Goal: Information Seeking & Learning: Learn about a topic

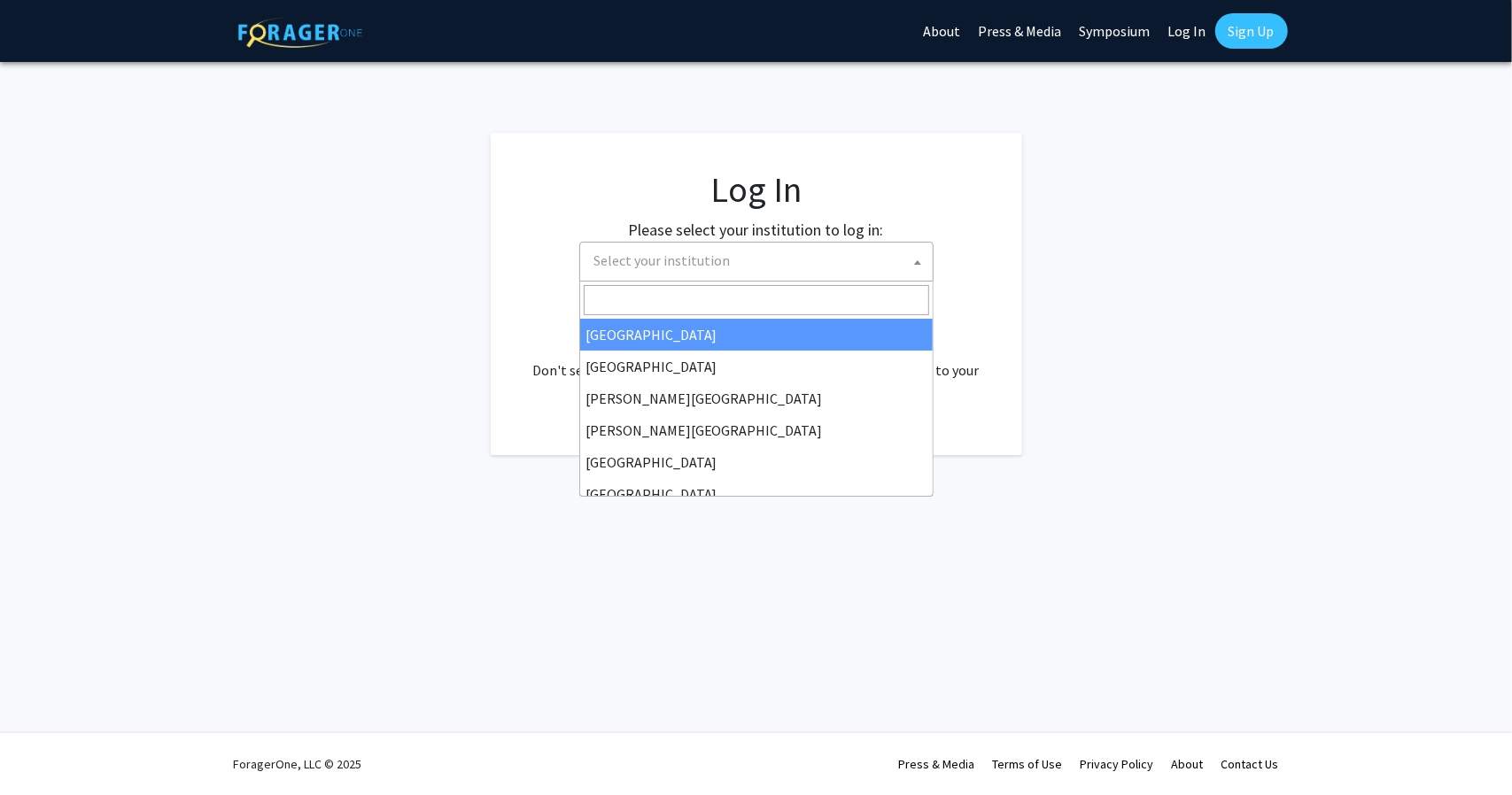
click at [727, 273] on span "Select your institution" at bounding box center [759, 260] width 345 height 36
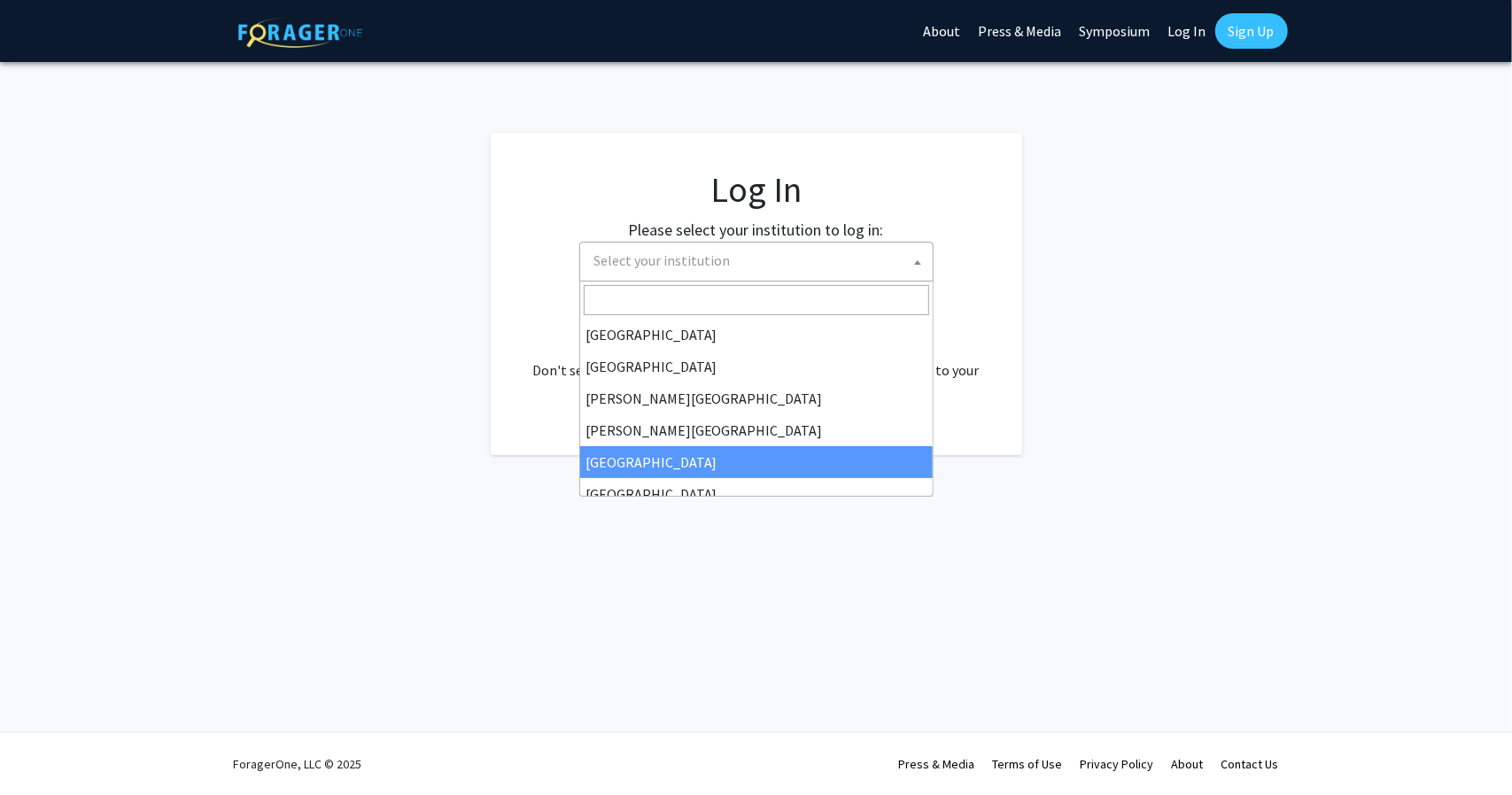
select select "6"
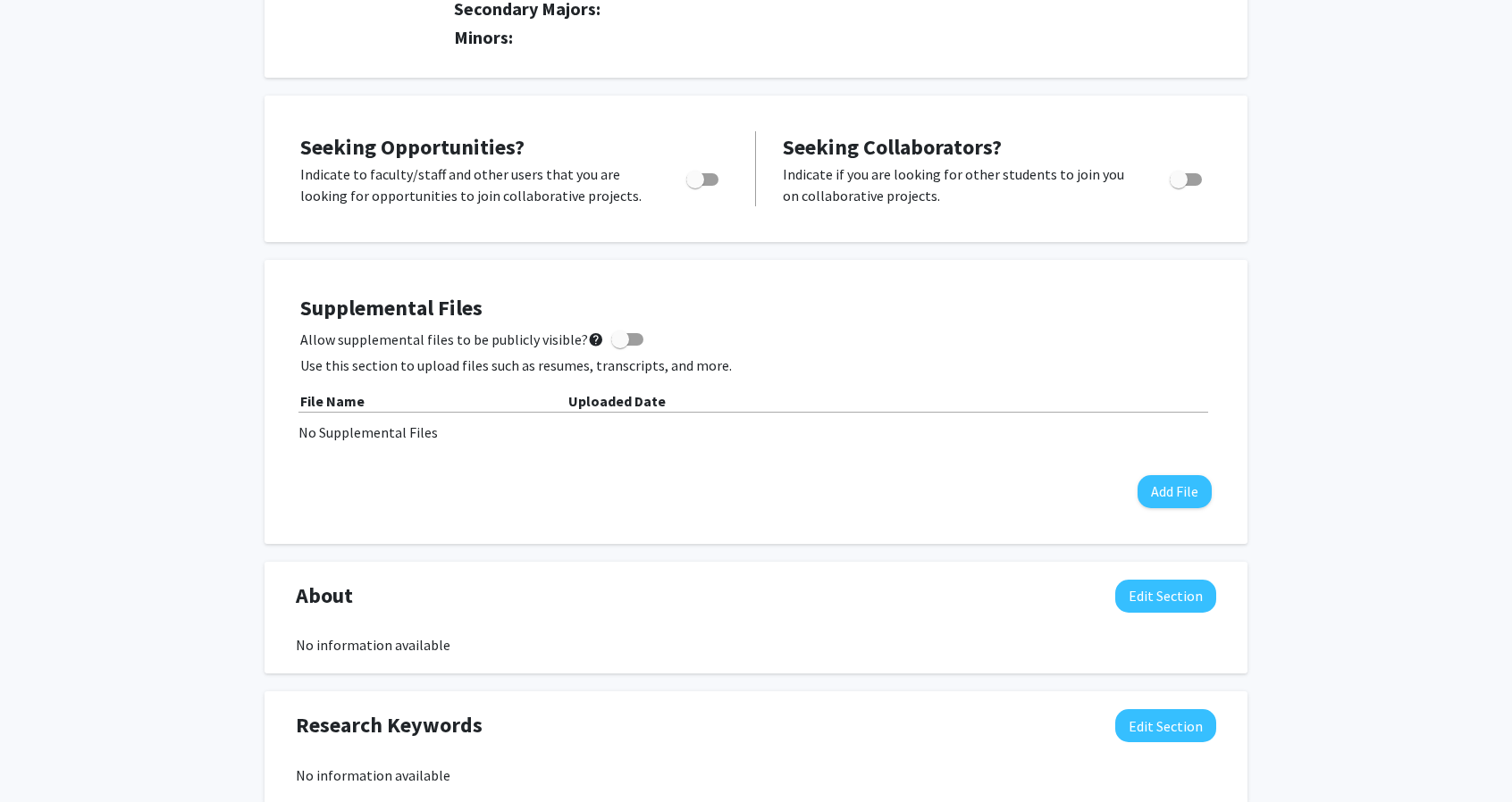
scroll to position [566, 0]
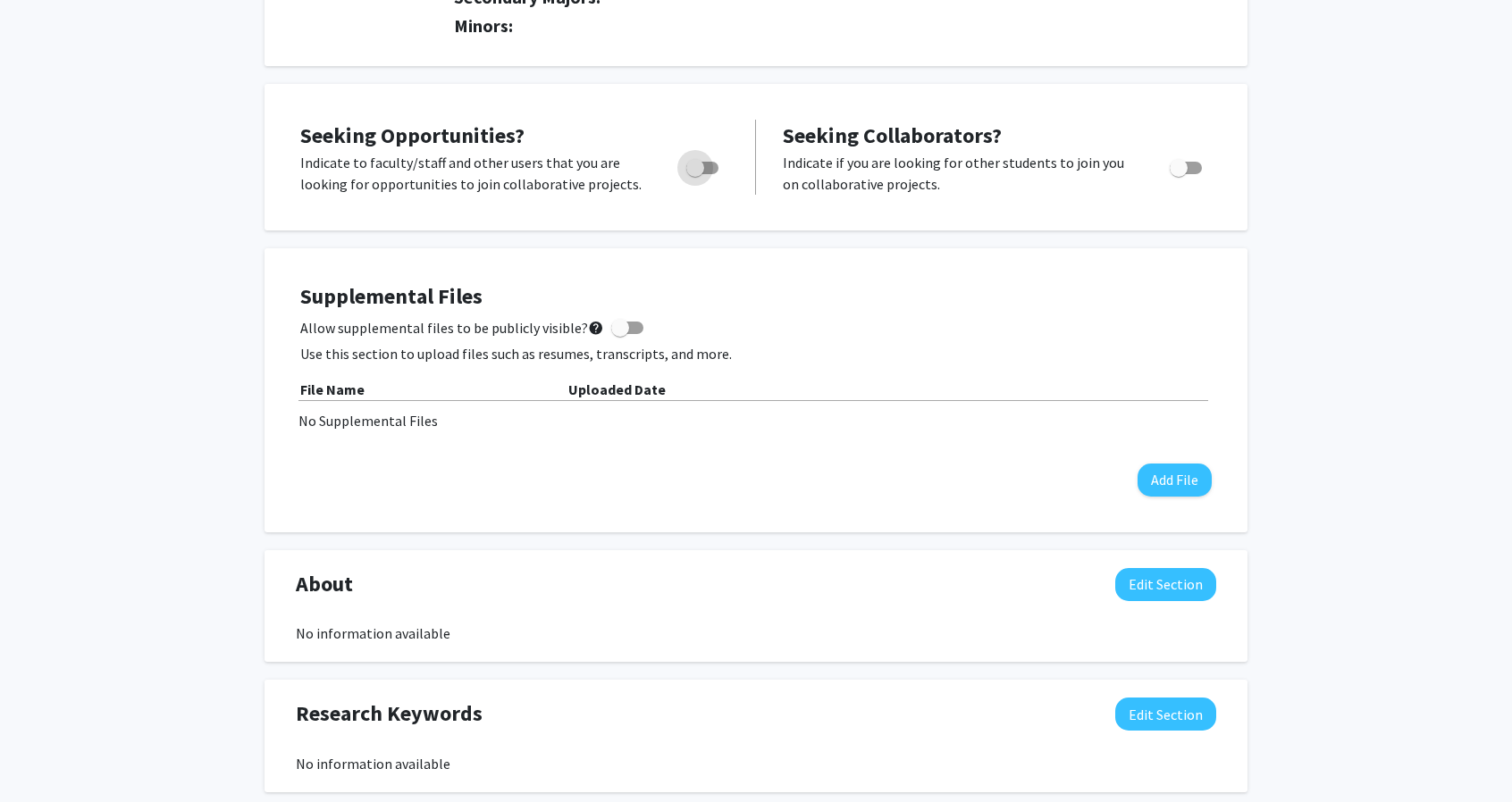
click at [706, 173] on span "Toggle" at bounding box center [702, 167] width 33 height 12
click at [696, 175] on input "Are you actively seeking opportunities?" at bounding box center [695, 175] width 1 height 1
checkbox input "true"
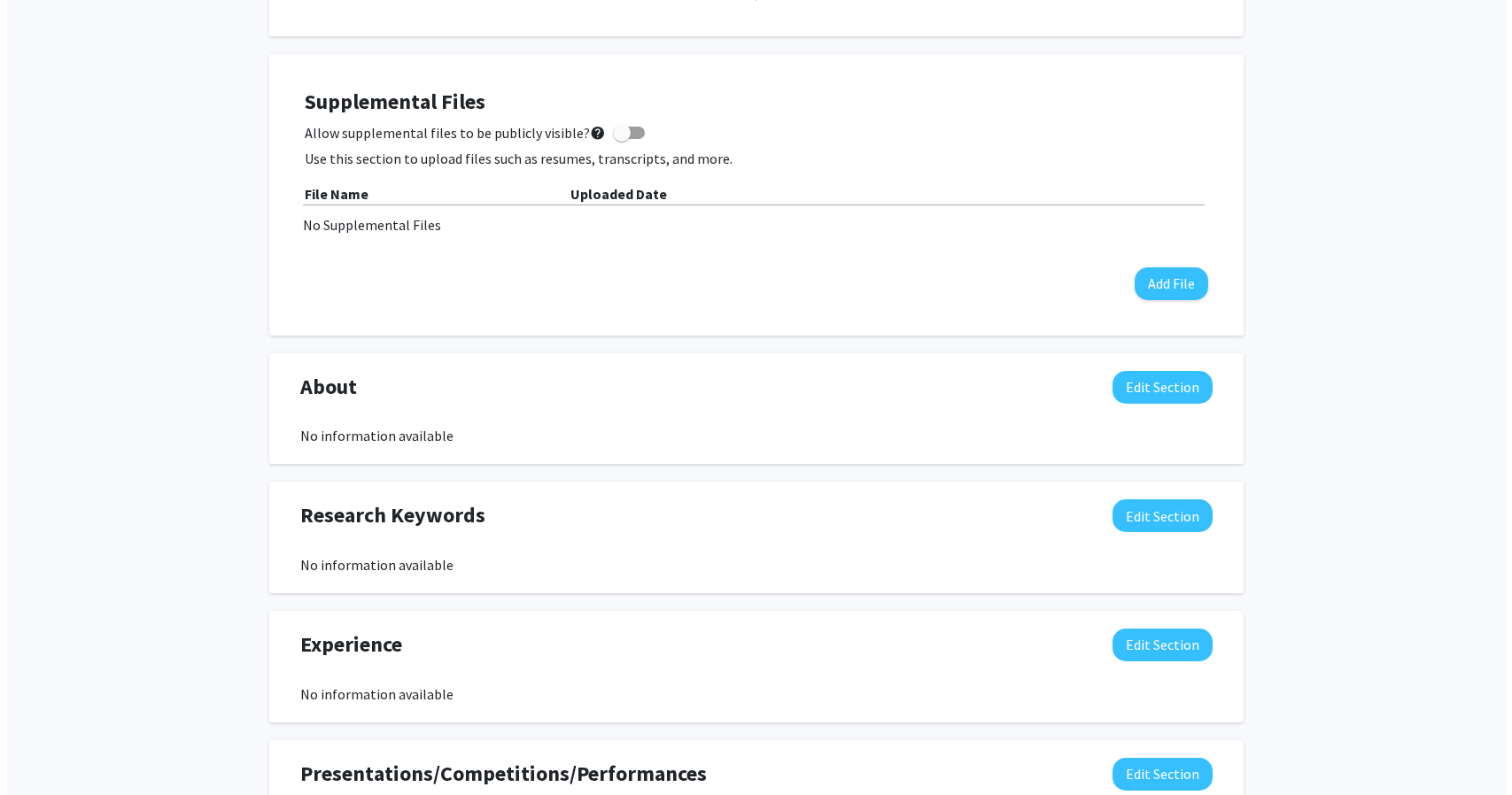
scroll to position [773, 0]
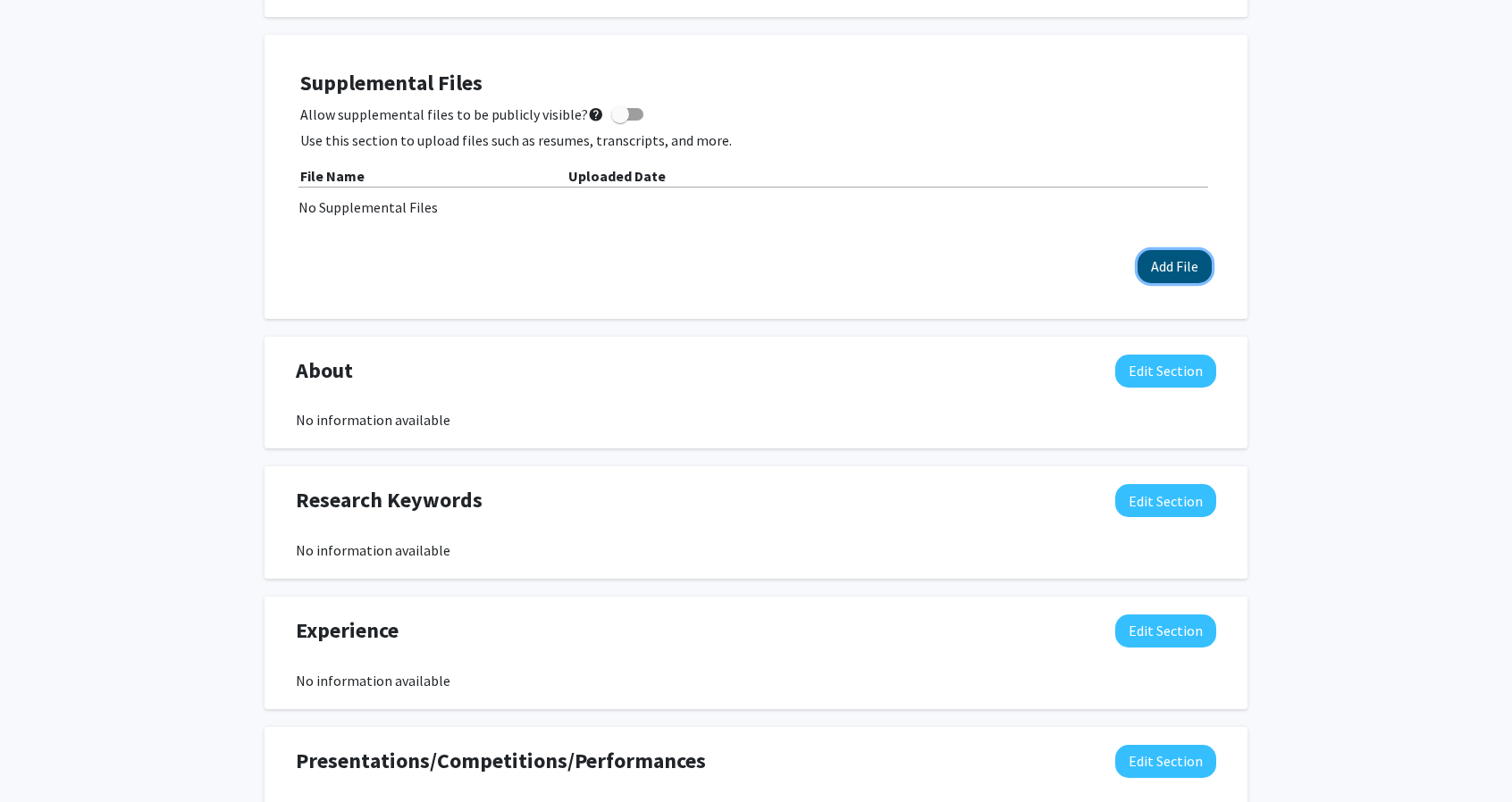
click at [1168, 265] on button "Add File" at bounding box center [1175, 266] width 74 height 33
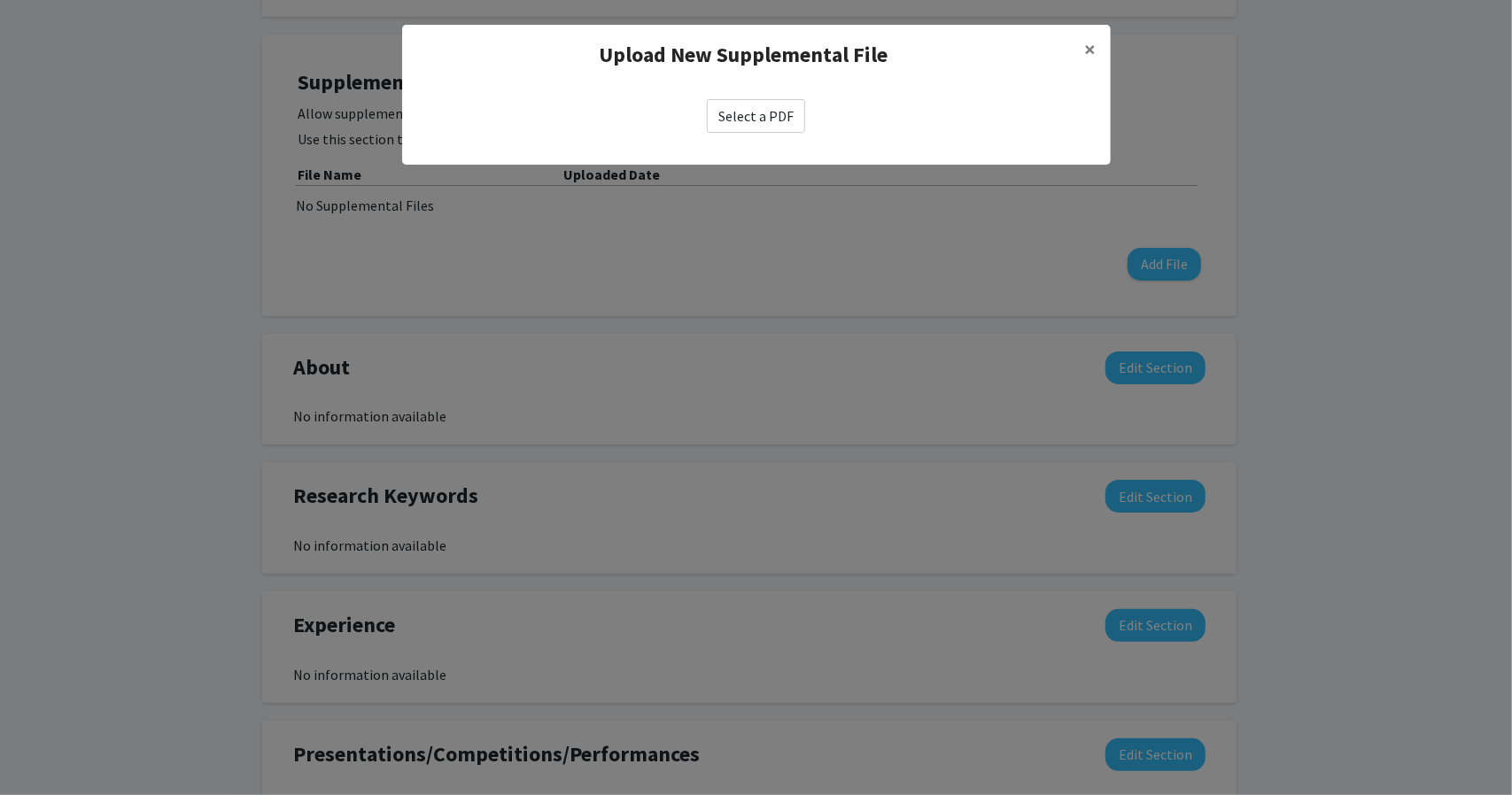
click at [761, 125] on label "Select a PDF" at bounding box center [756, 116] width 98 height 34
click at [0, 0] on input "Select a PDF" at bounding box center [0, 0] width 0 height 0
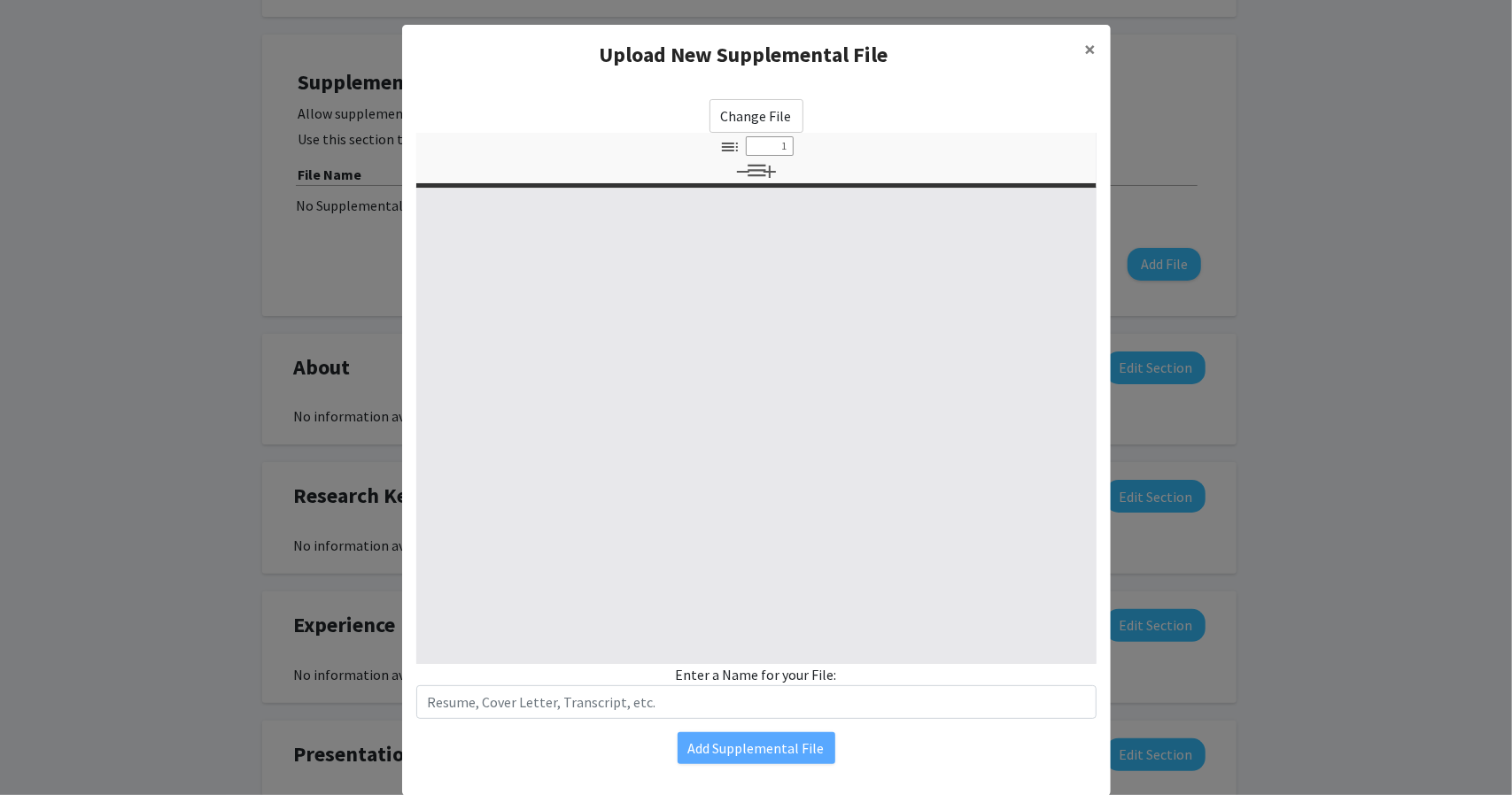
select select "custom"
type input "0"
select select "custom"
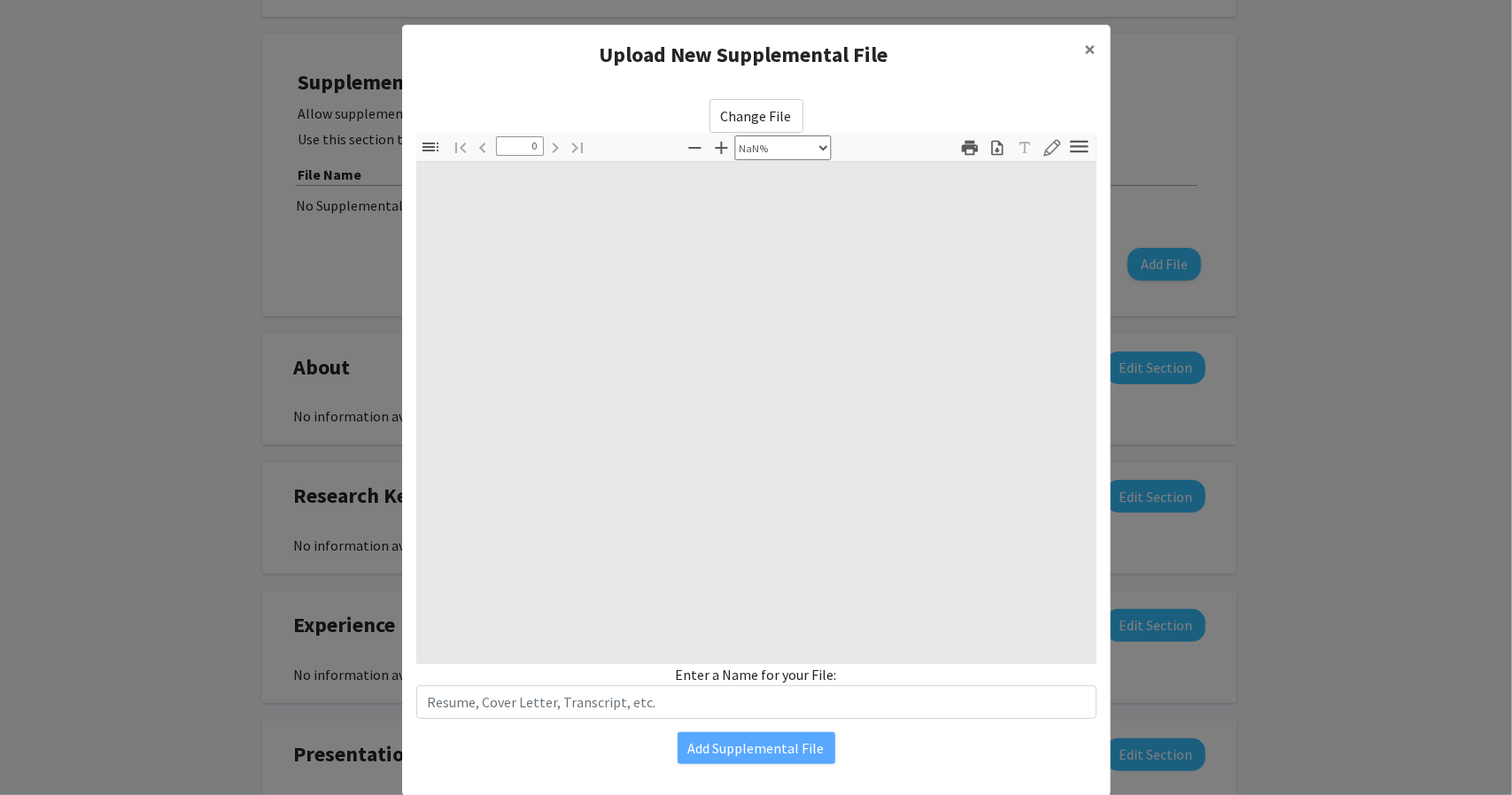
type input "1"
select select "auto"
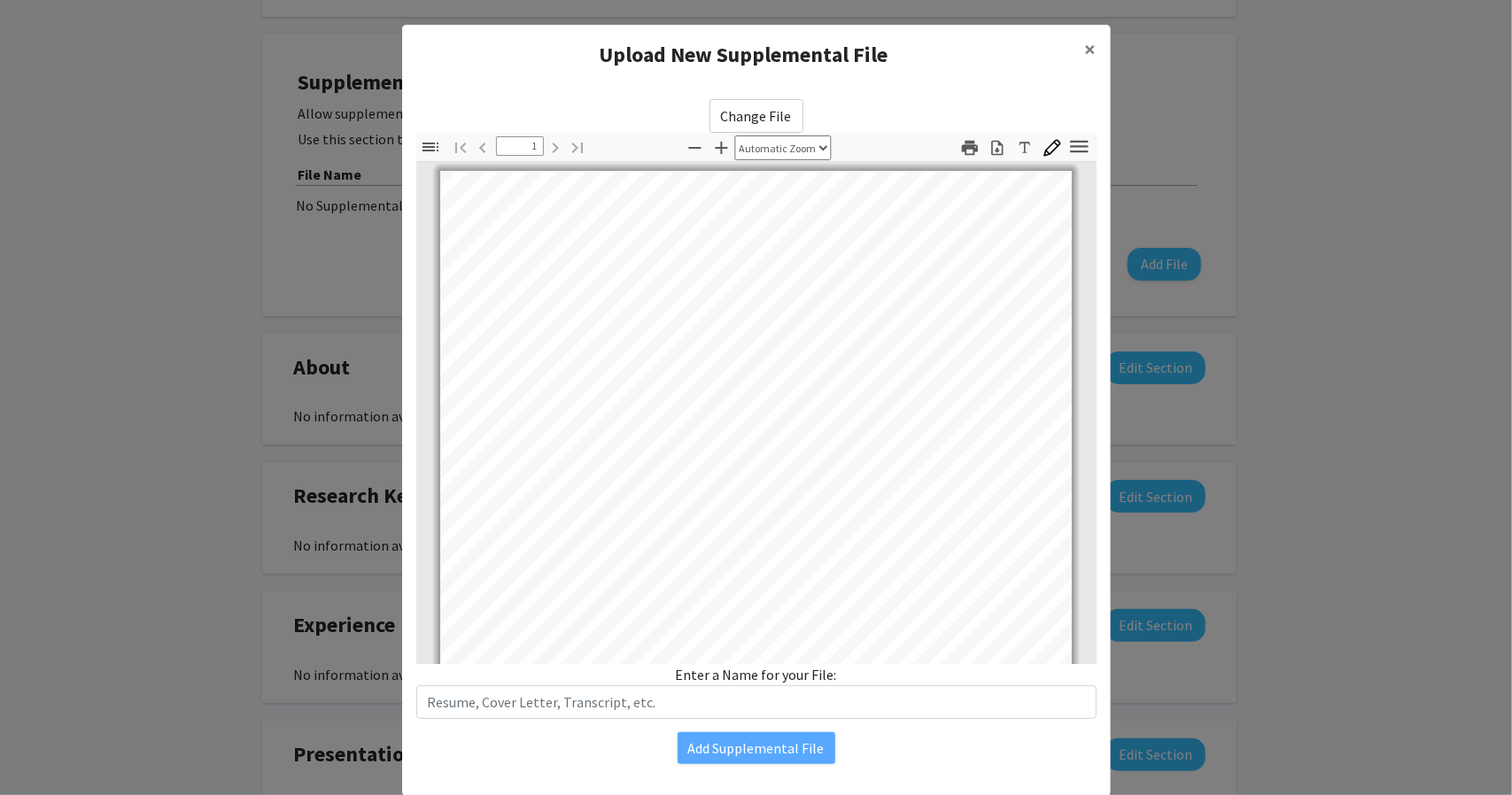
scroll to position [330, 0]
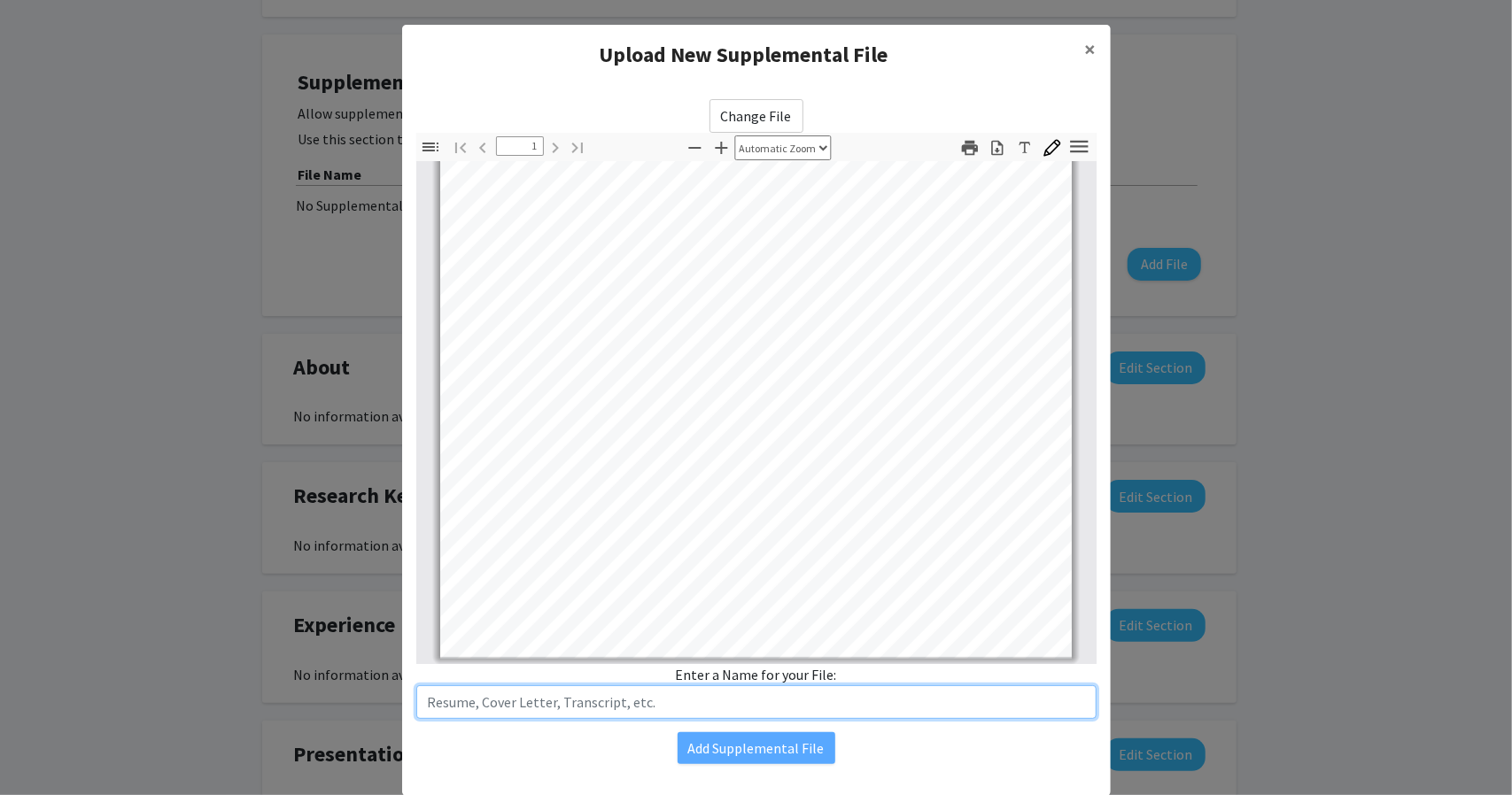
click at [564, 701] on input "text" at bounding box center [756, 702] width 680 height 34
type input "Resume"
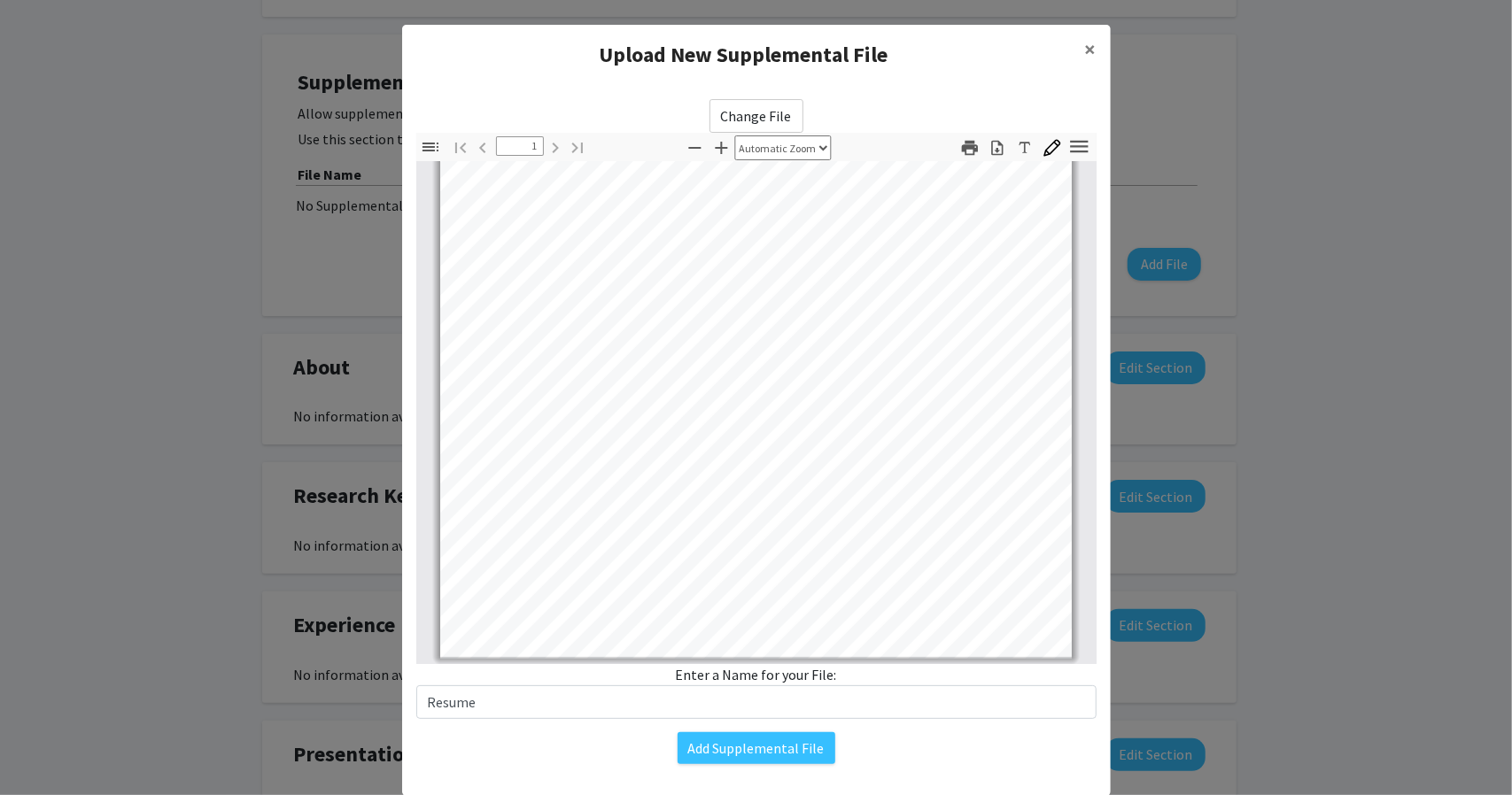
click at [906, 105] on div "Change File Thumbnails Document Outline Attachments Layers Current Outline Item…" at bounding box center [756, 409] width 680 height 620
click at [1085, 44] on span "×" at bounding box center [1091, 49] width 12 height 28
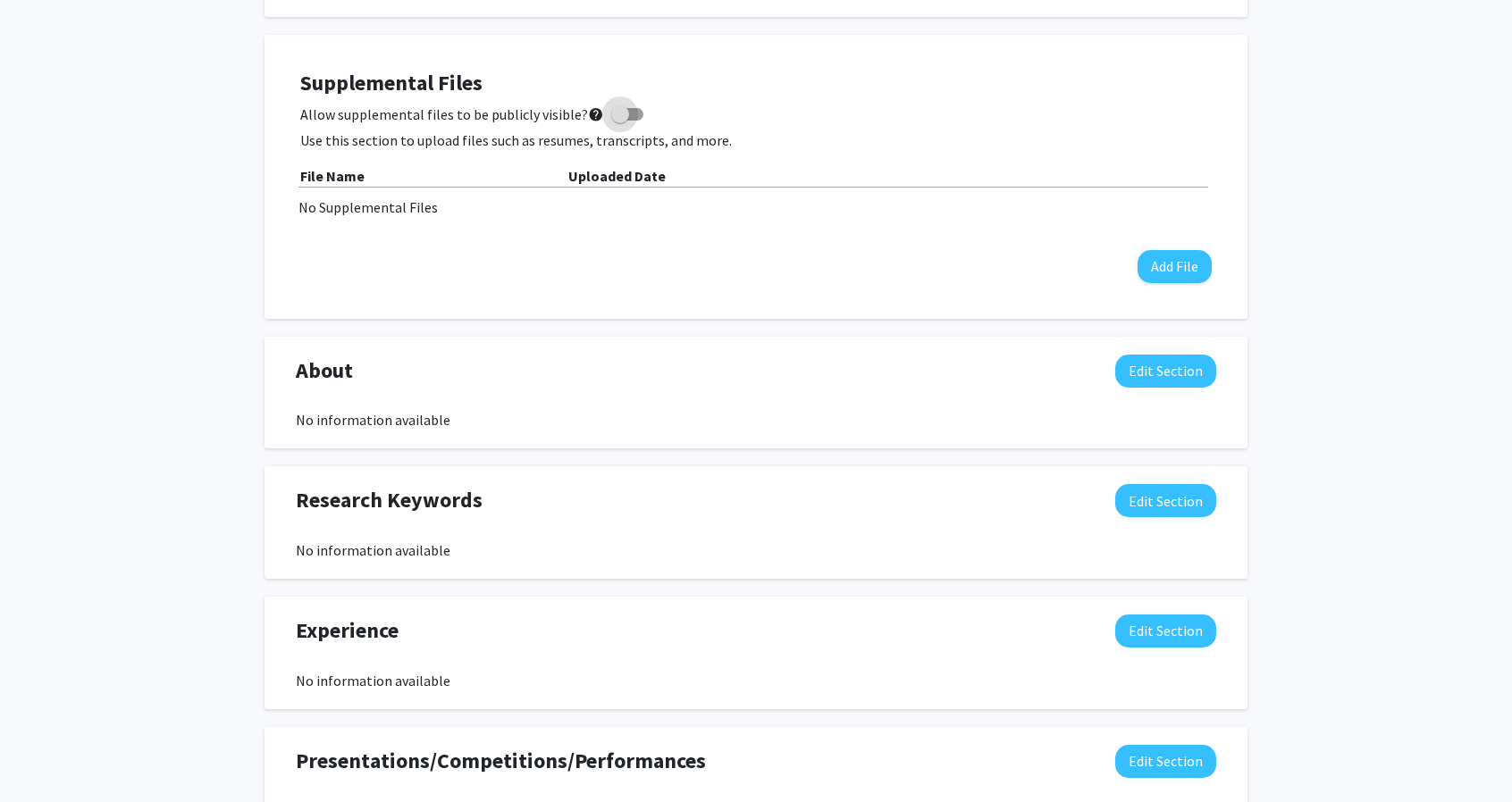
click at [618, 120] on span at bounding box center [619, 114] width 18 height 18
click at [619, 121] on input "Allow supplemental files to be publicly visible? help" at bounding box center [619, 121] width 1 height 1
checkbox input "true"
click at [1203, 269] on button "Add File" at bounding box center [1175, 266] width 74 height 33
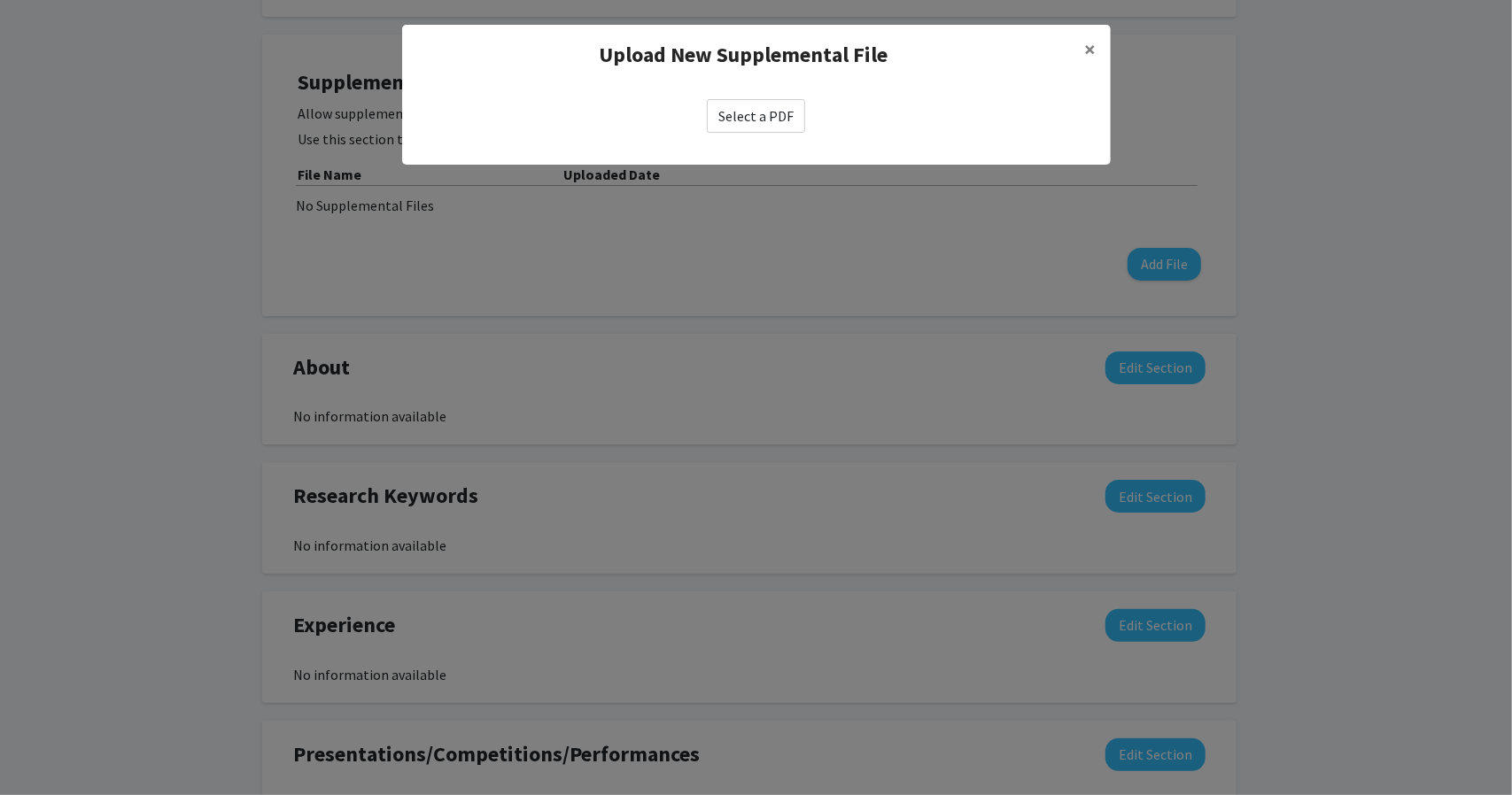
click at [769, 118] on label "Select a PDF" at bounding box center [756, 116] width 98 height 34
click at [0, 0] on input "Select a PDF" at bounding box center [0, 0] width 0 height 0
select select "custom"
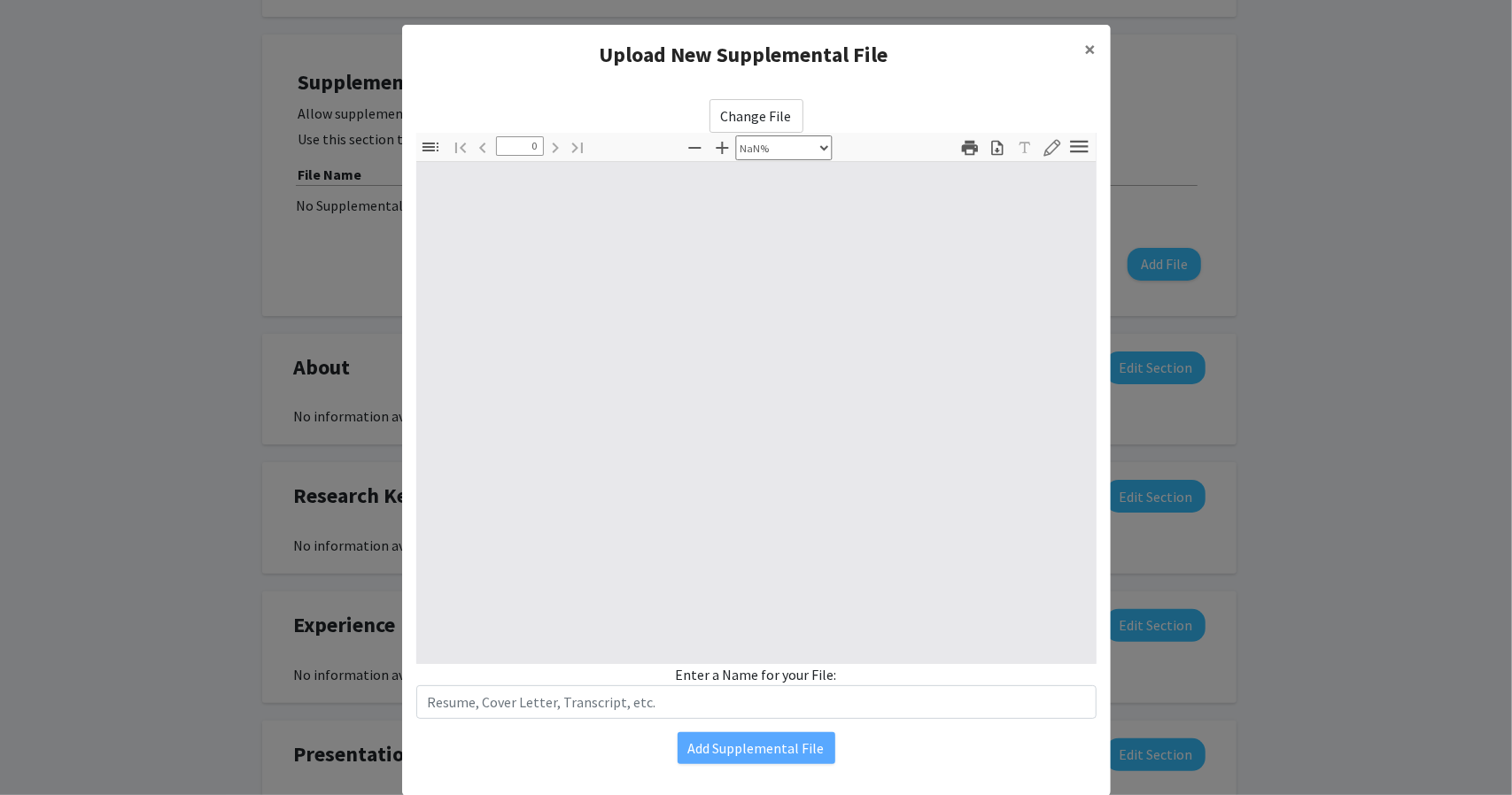
type input "1"
select select "auto"
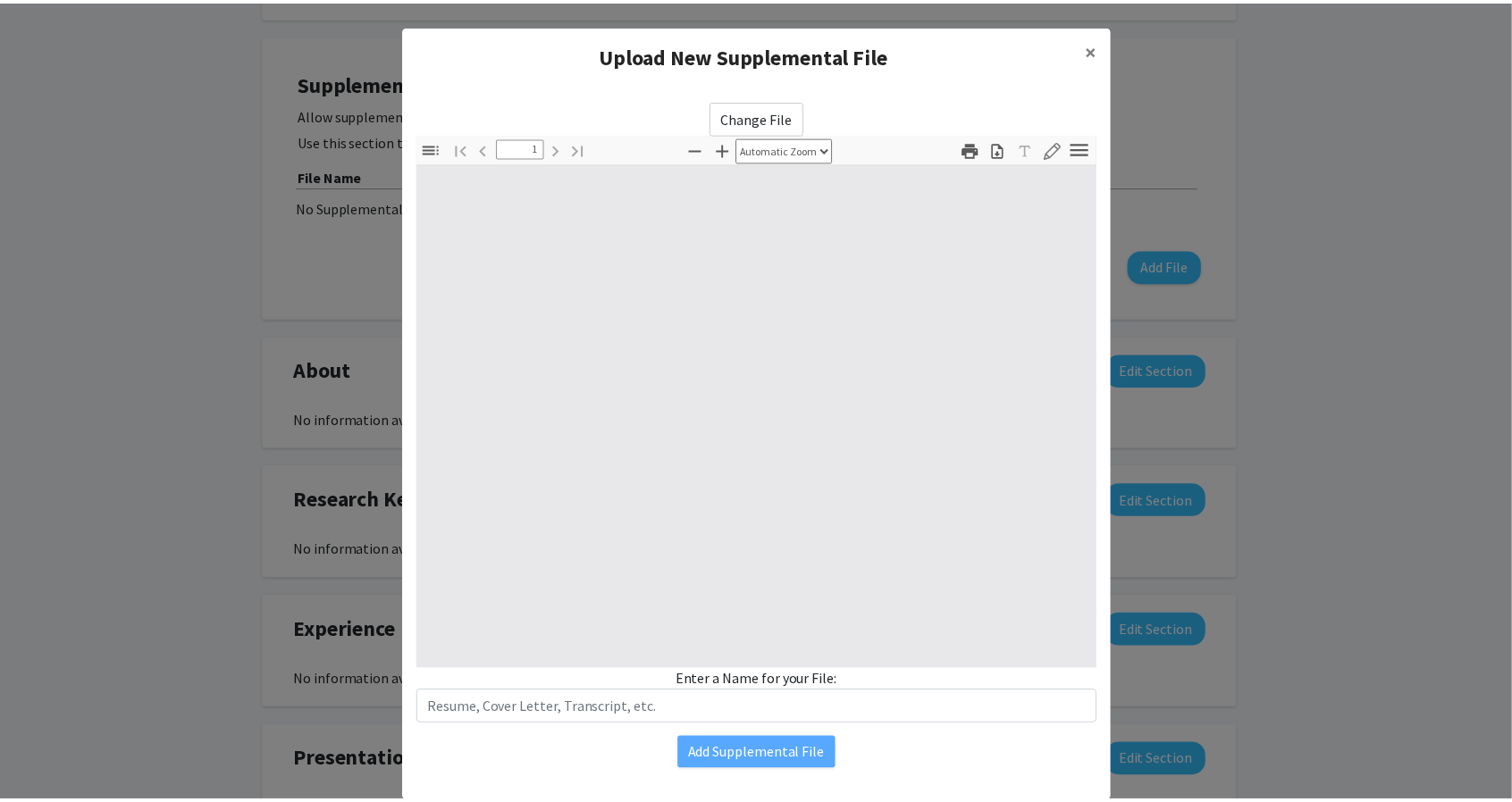
scroll to position [0, 0]
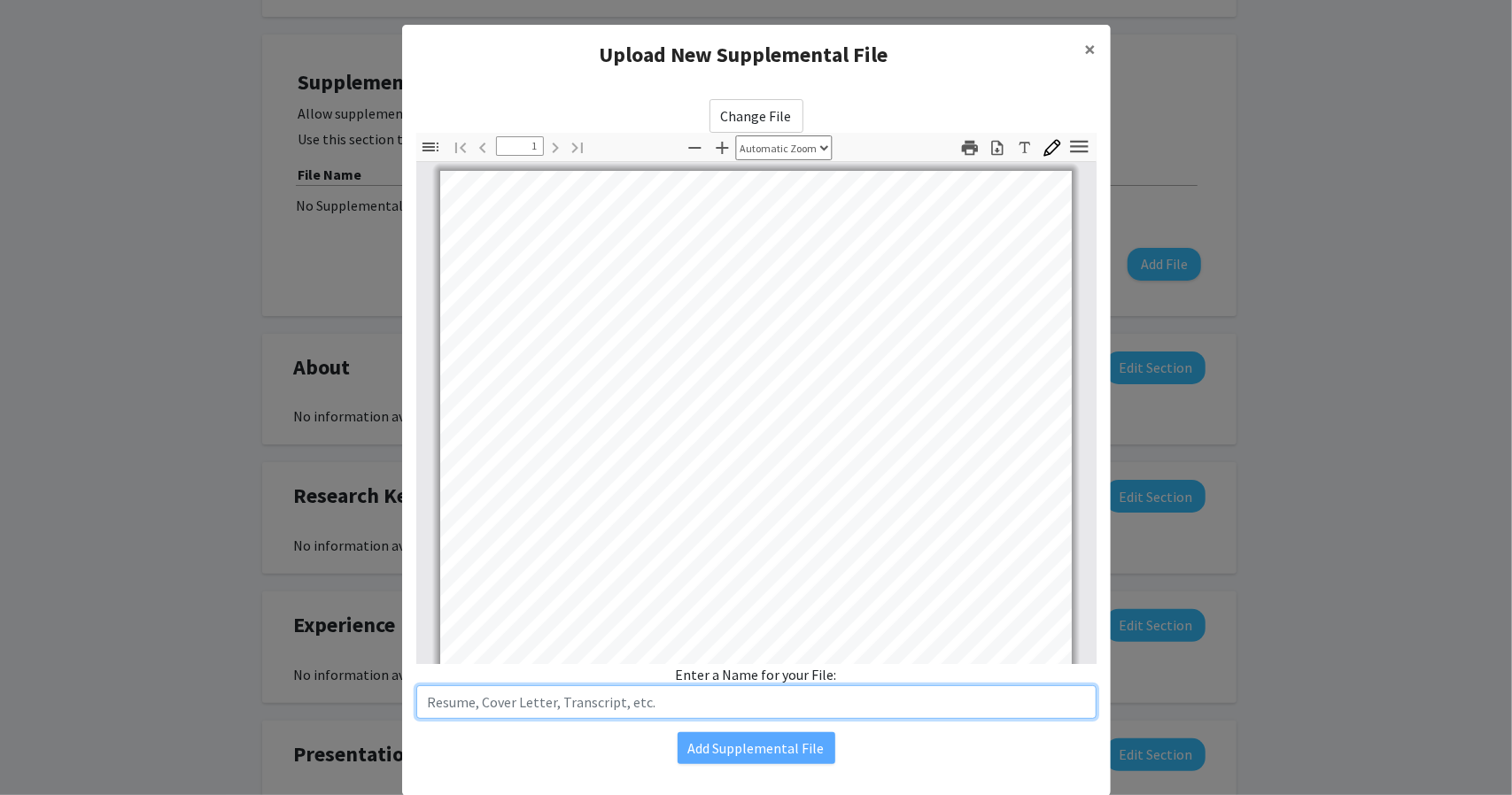
click at [655, 713] on input "text" at bounding box center [756, 702] width 680 height 34
type input "Resume"
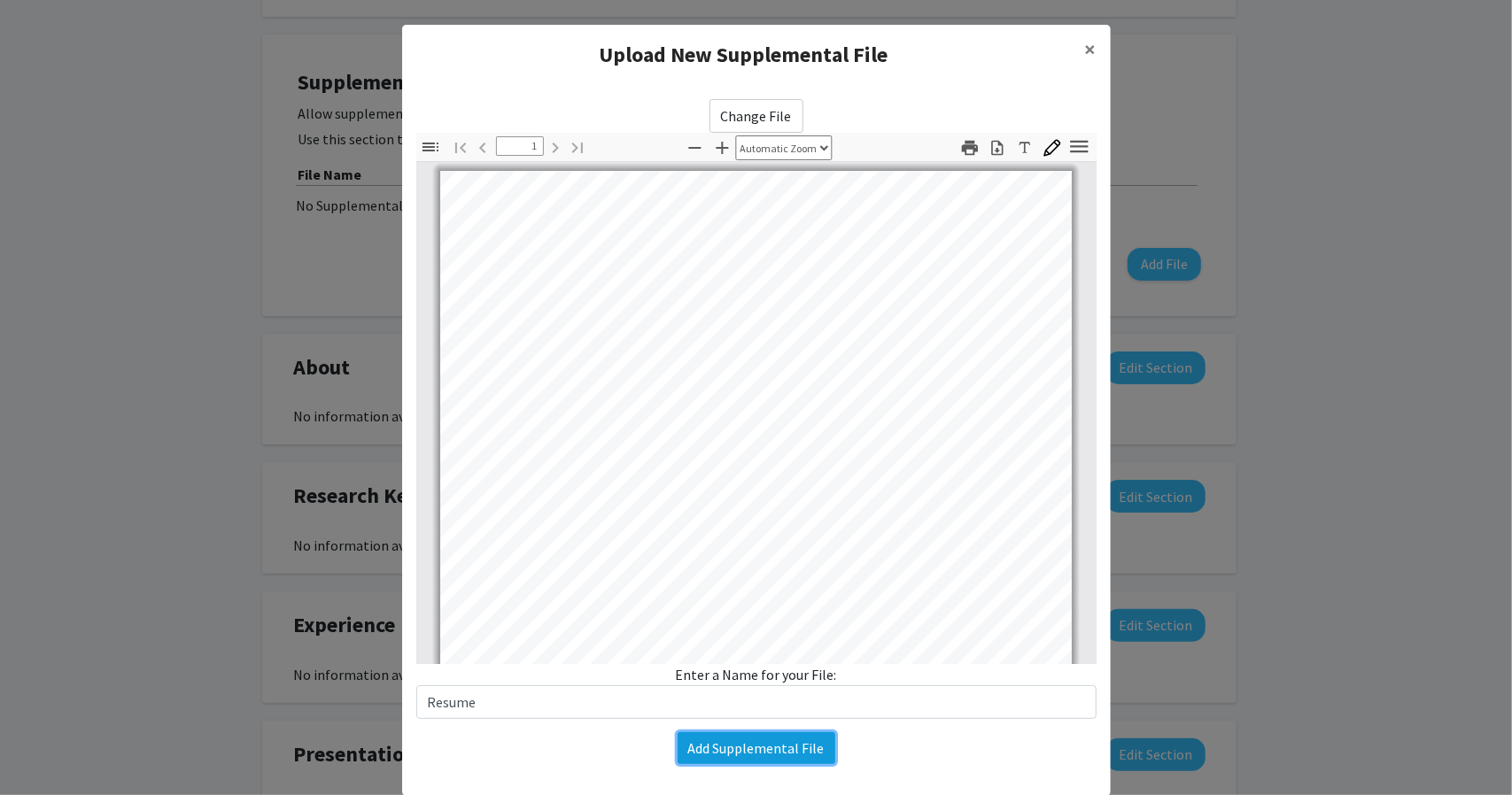
click at [740, 753] on button "Add Supplemental File" at bounding box center [756, 748] width 157 height 32
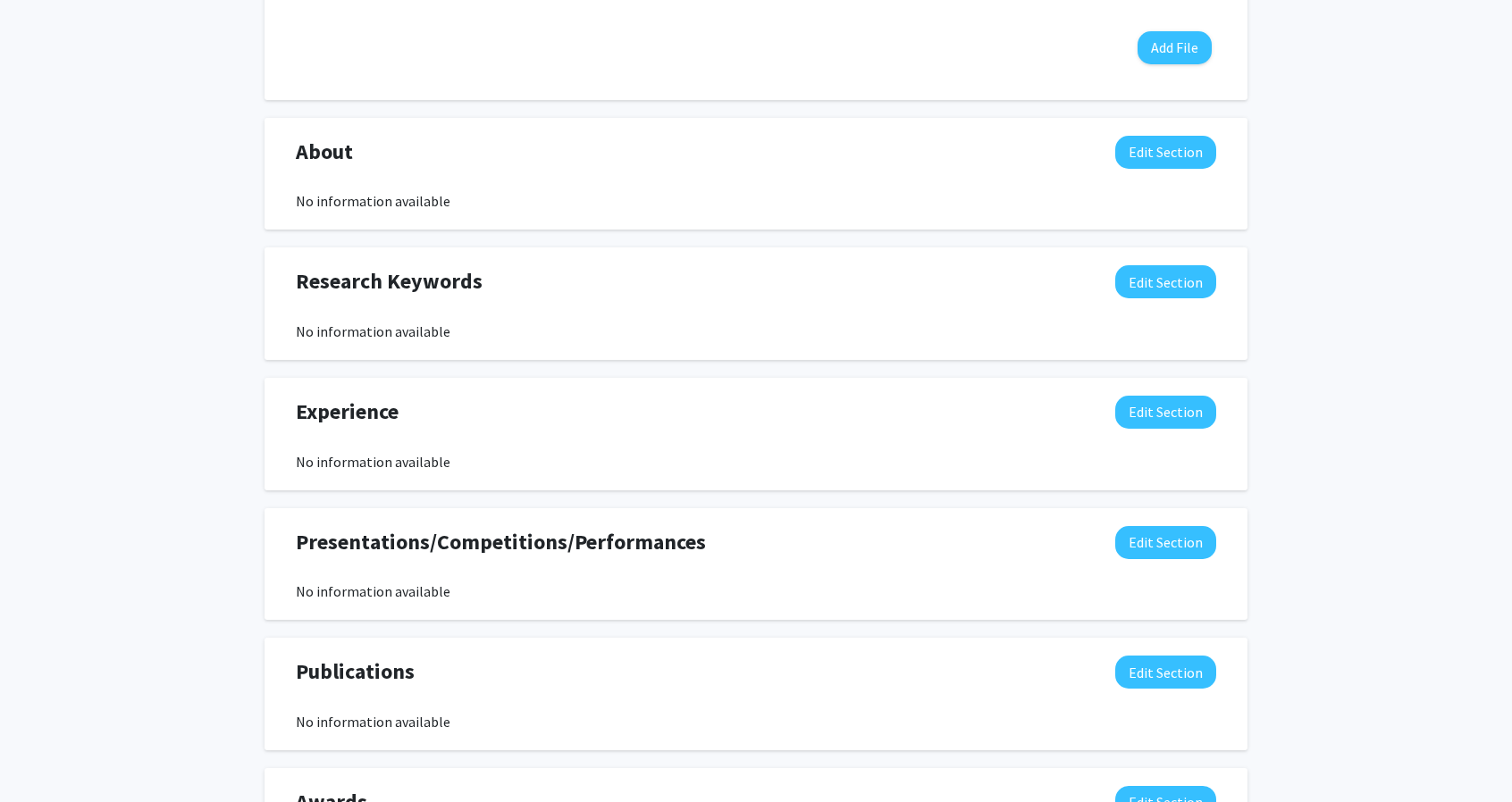
scroll to position [1037, 0]
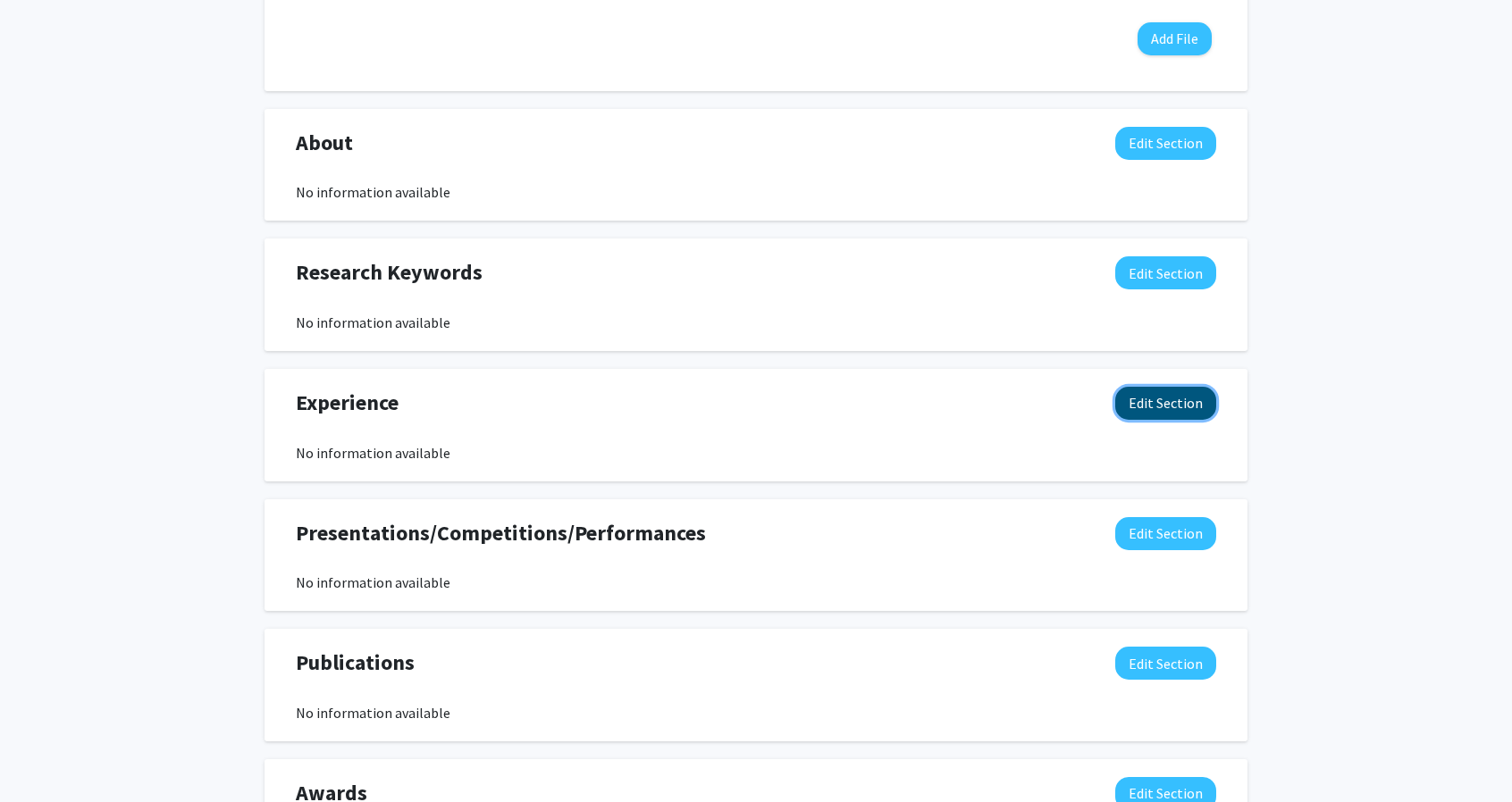
click at [1195, 405] on button "Edit Section" at bounding box center [1166, 404] width 101 height 33
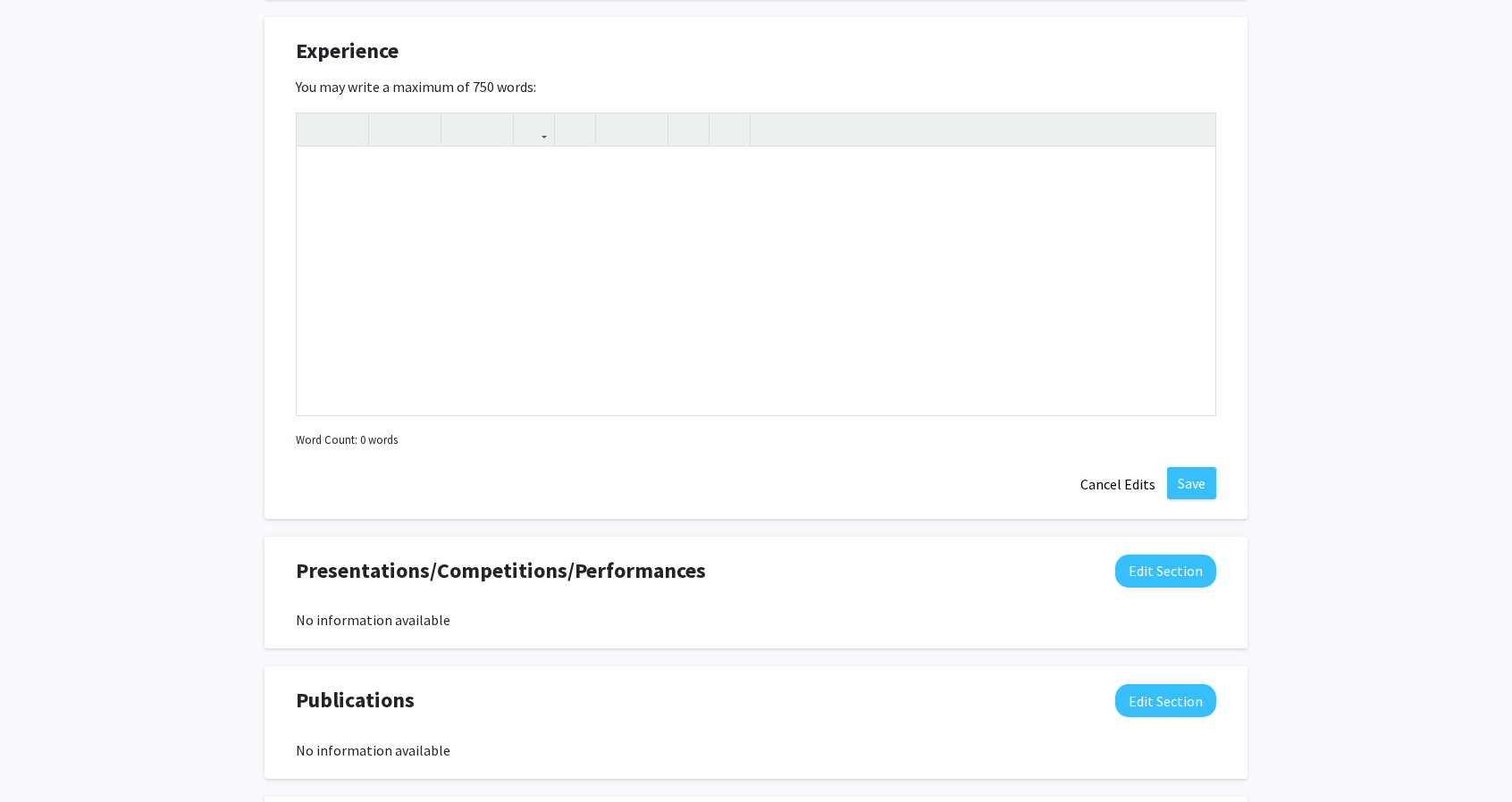
scroll to position [1391, 0]
click at [1103, 485] on button "Cancel Edits" at bounding box center [1118, 482] width 98 height 34
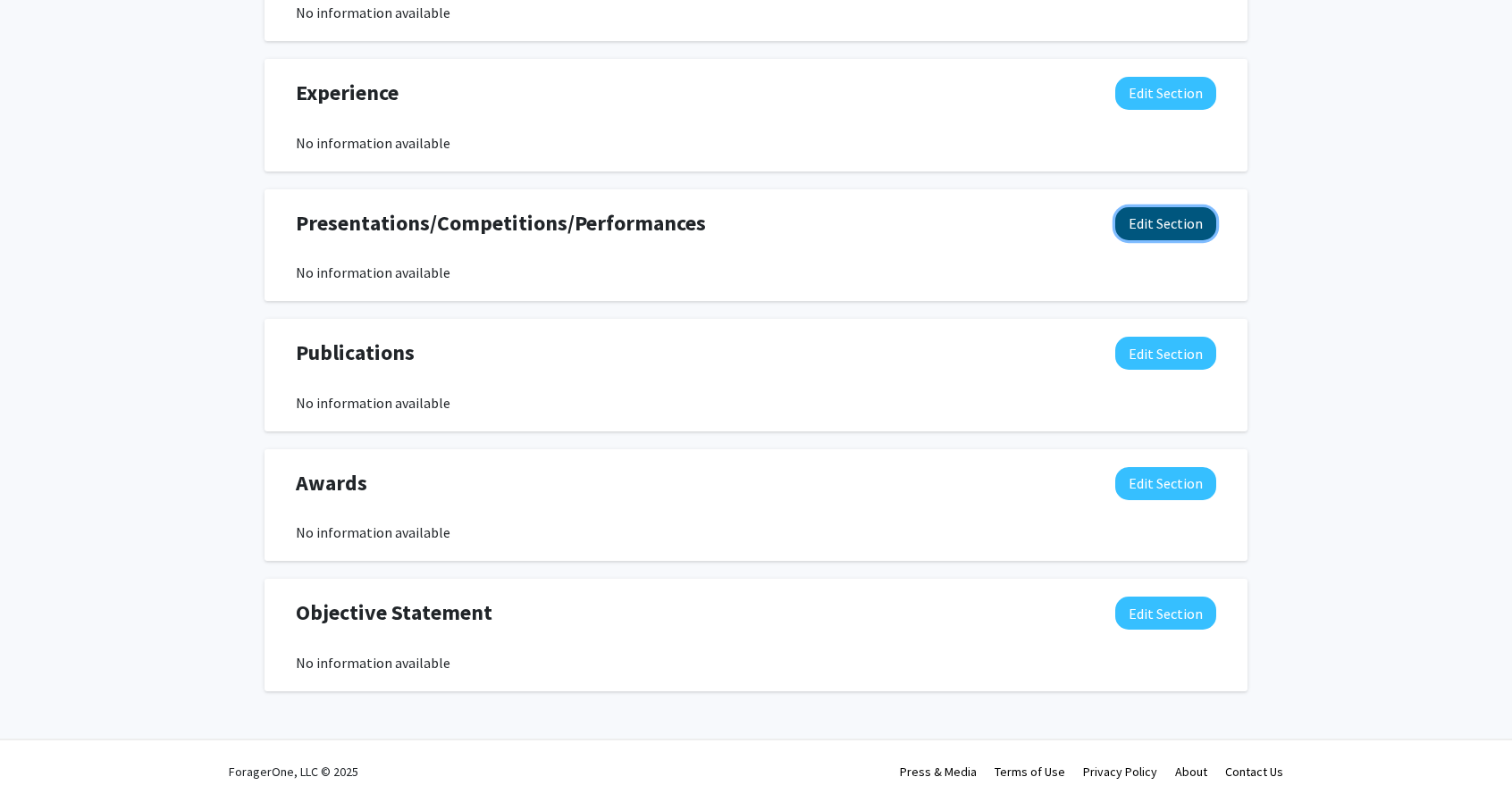
click at [1144, 217] on button "Edit Section" at bounding box center [1166, 224] width 101 height 33
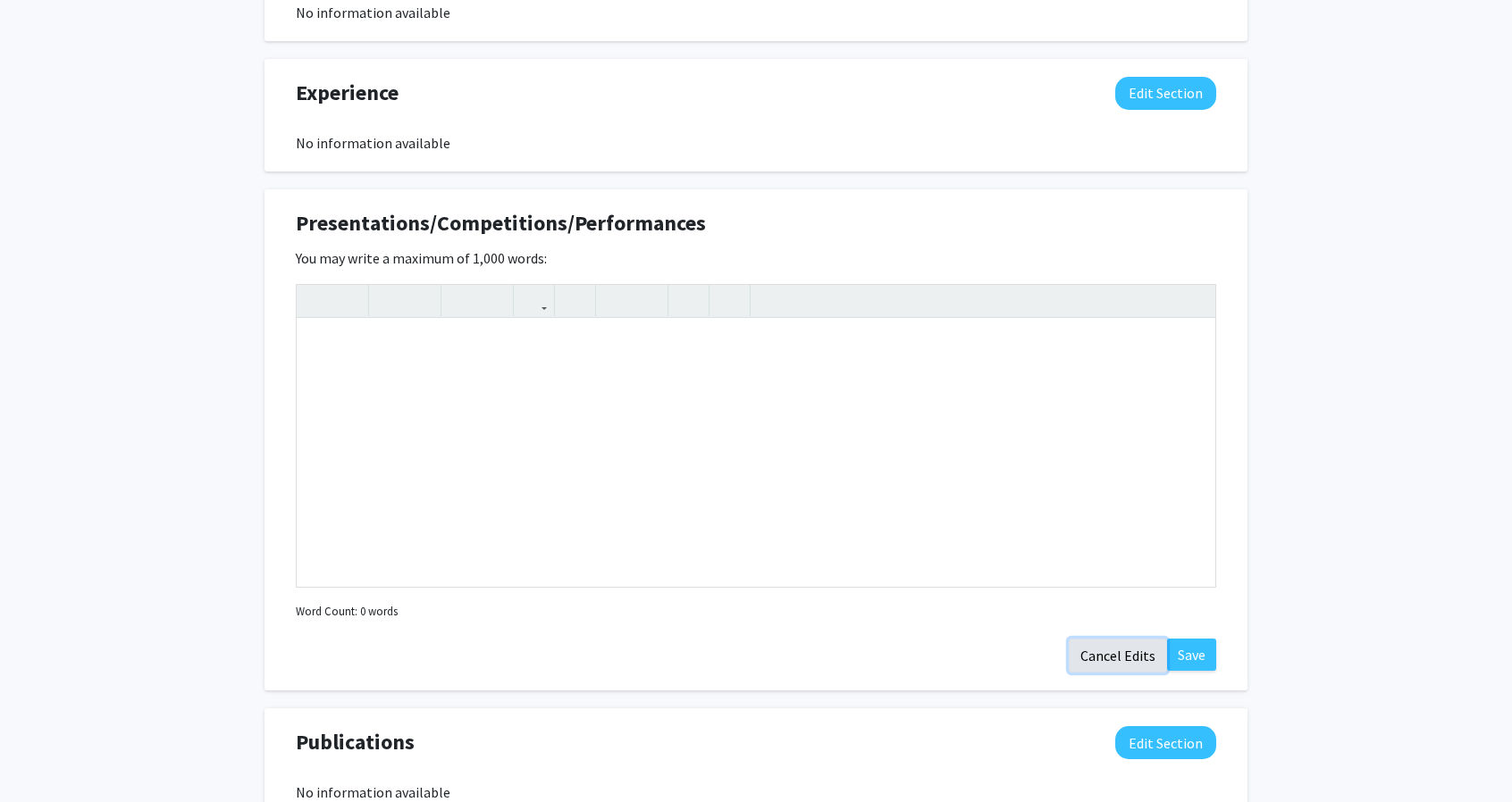
click at [1125, 648] on button "Cancel Edits" at bounding box center [1118, 655] width 98 height 34
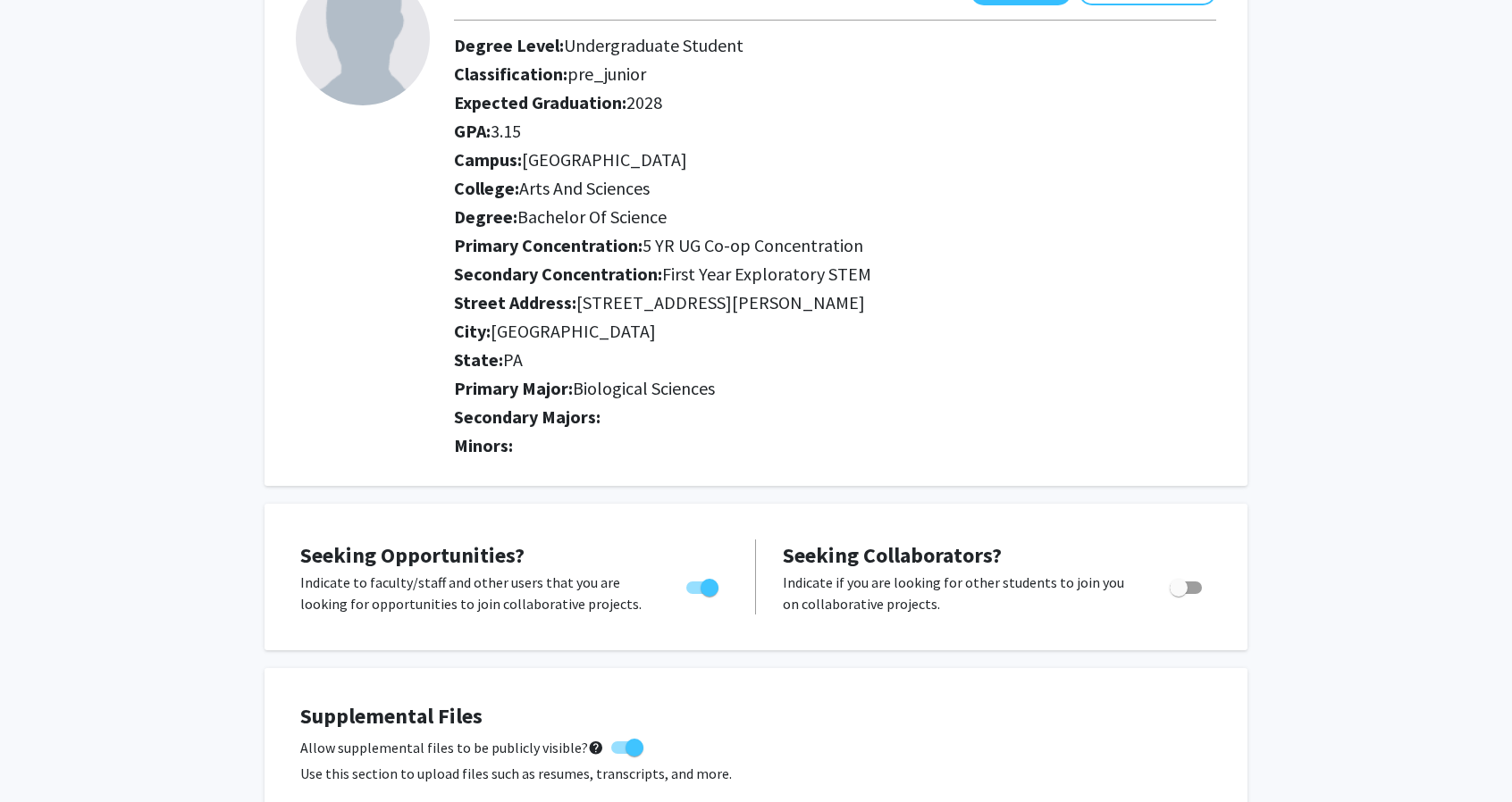
scroll to position [0, 0]
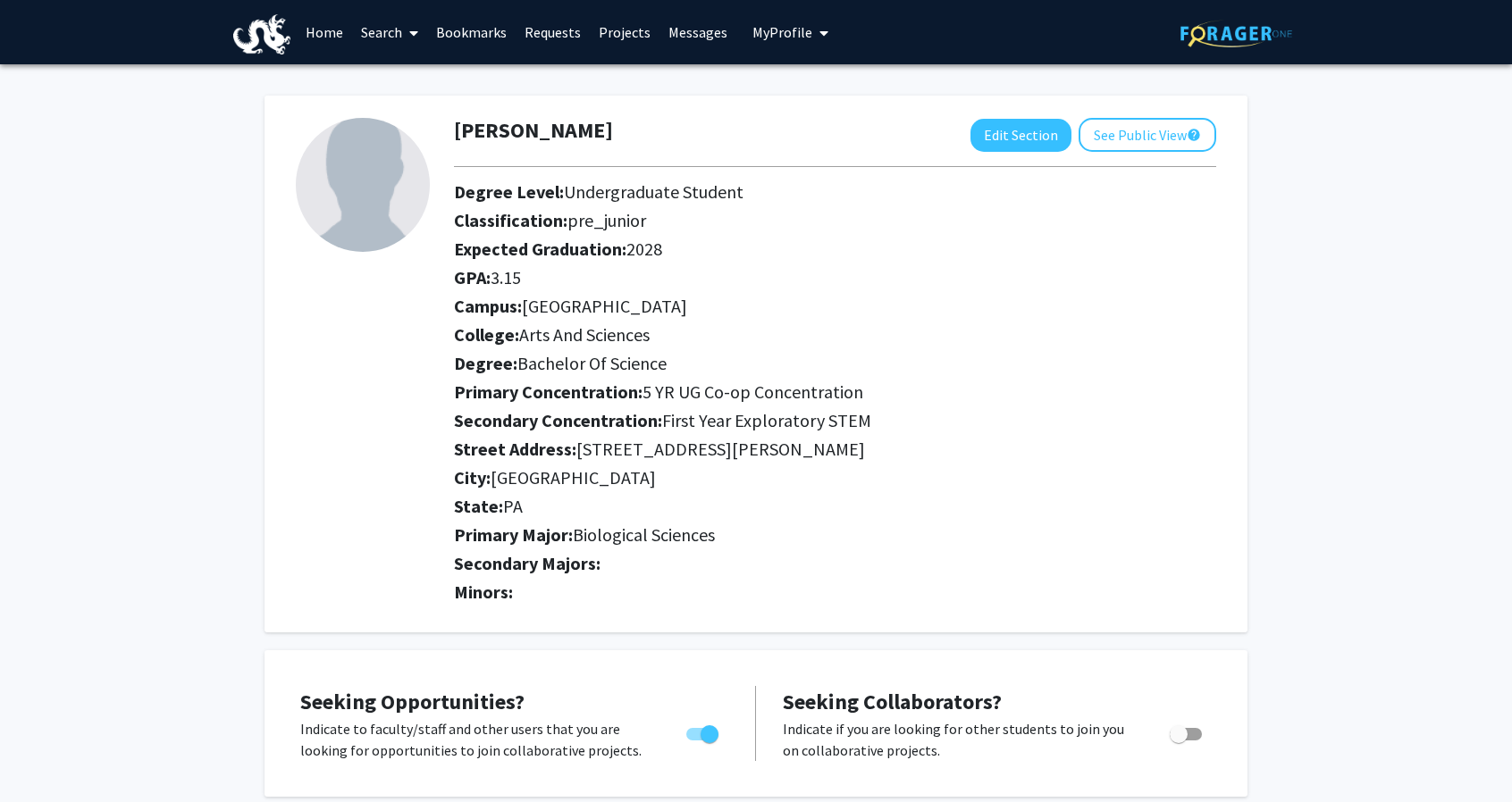
click at [383, 32] on link "Search" at bounding box center [389, 32] width 75 height 62
click at [450, 73] on span "Faculty/Staff" at bounding box center [417, 82] width 131 height 35
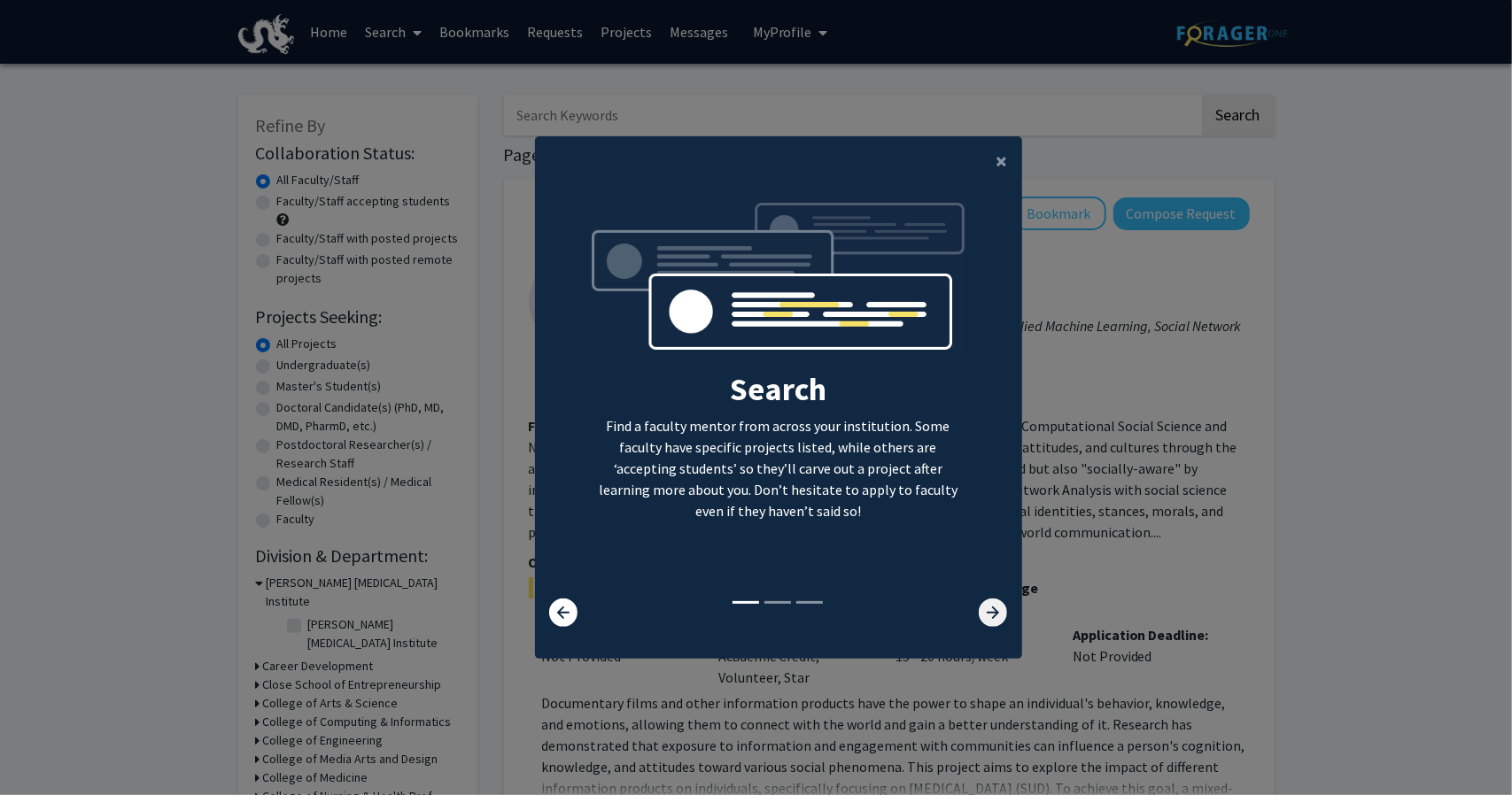
click at [989, 606] on icon at bounding box center [992, 613] width 29 height 29
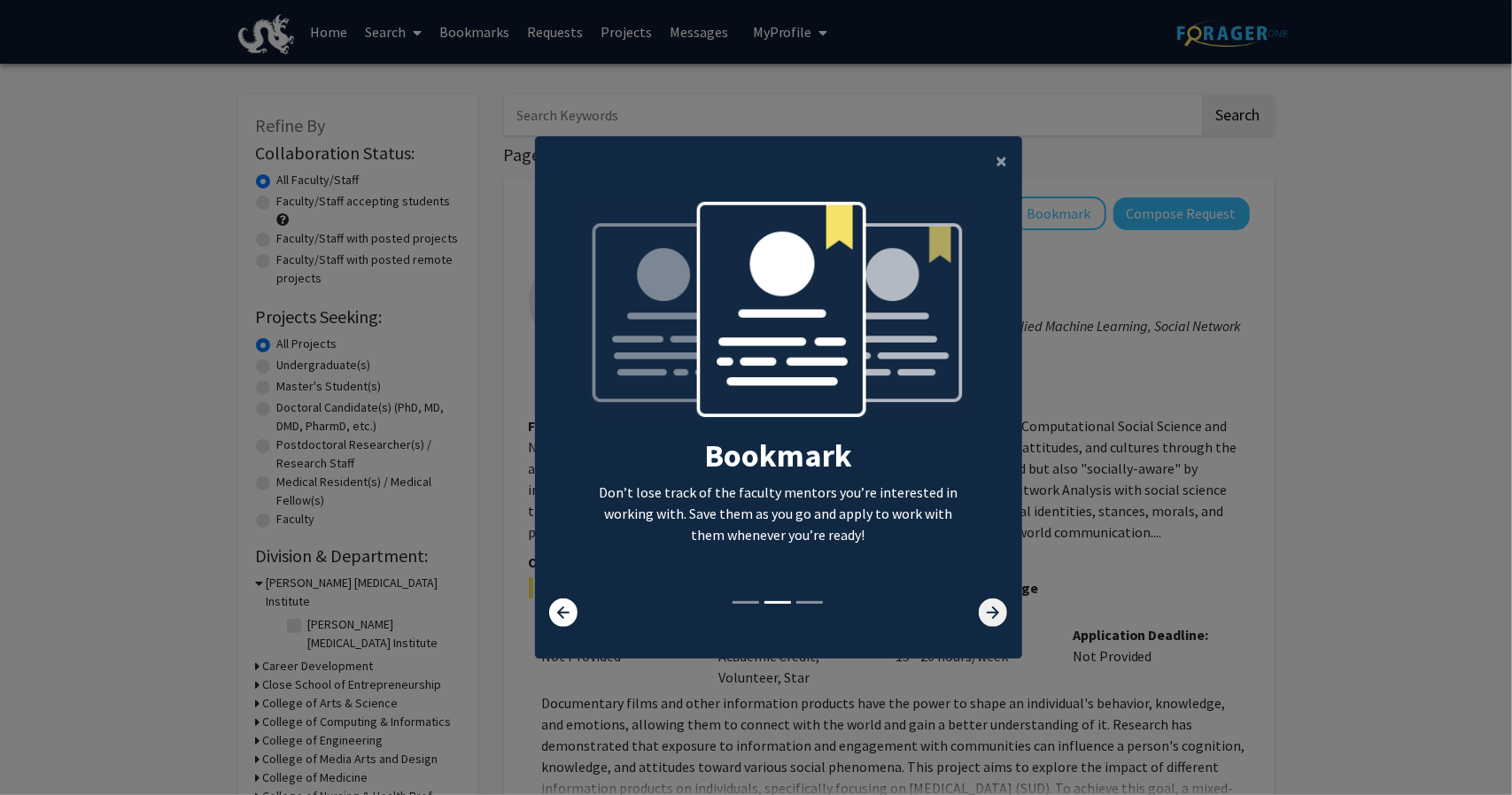
click at [989, 606] on icon at bounding box center [992, 613] width 29 height 29
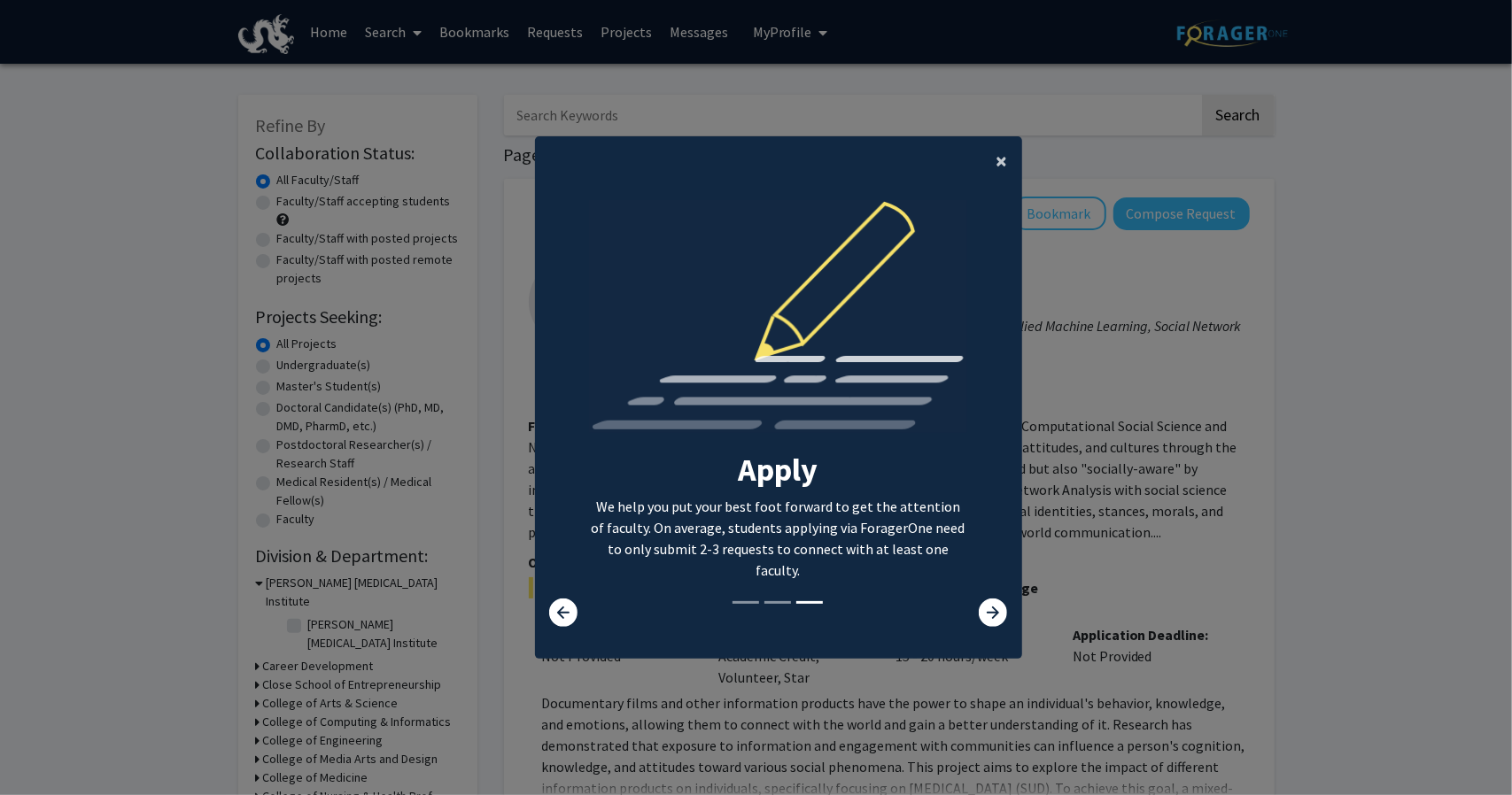
click at [986, 152] on button "×" at bounding box center [1001, 161] width 40 height 50
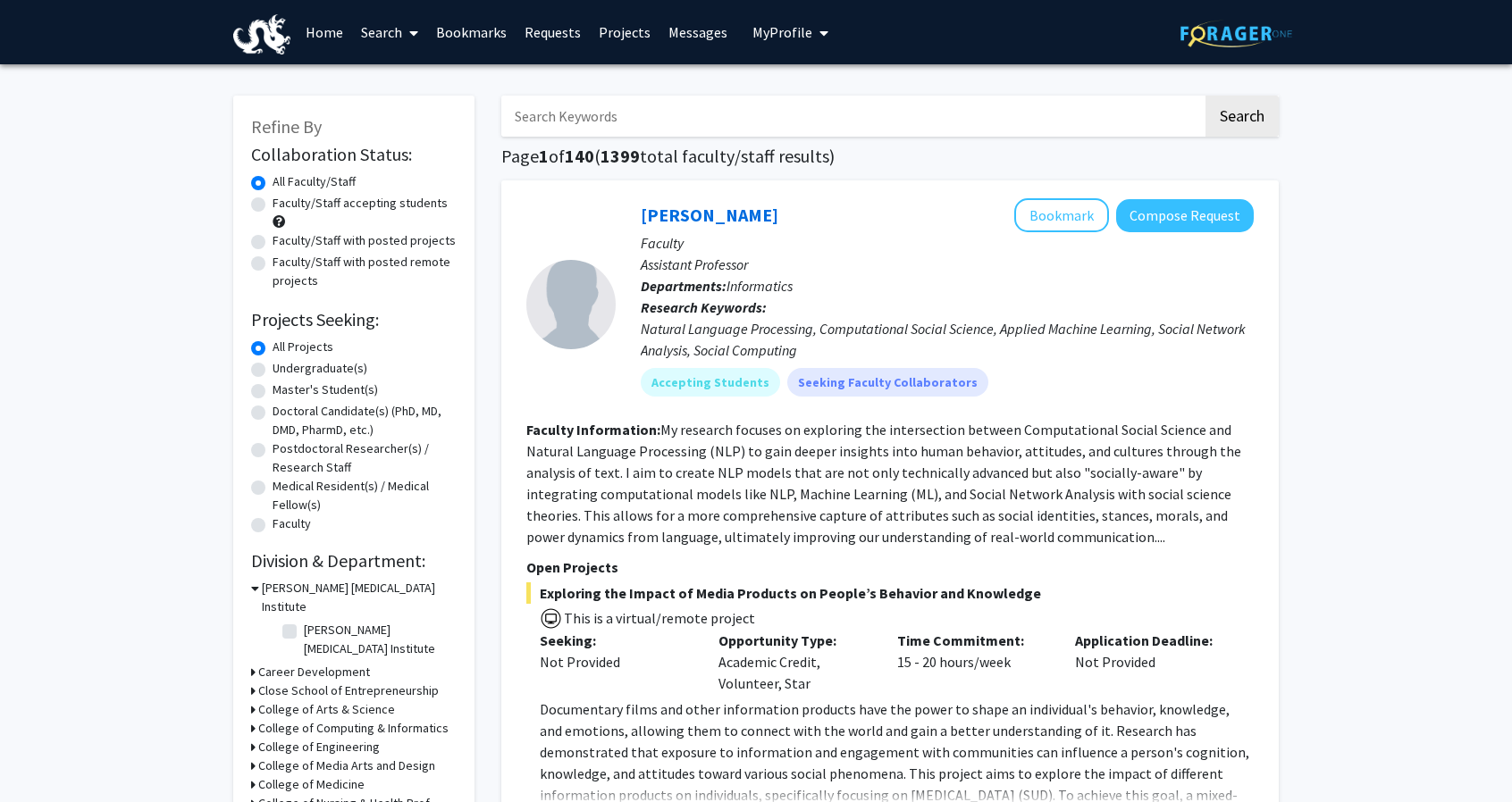
click at [408, 194] on label "Faculty/Staff accepting students" at bounding box center [360, 203] width 176 height 19
click at [284, 194] on input "Faculty/Staff accepting students" at bounding box center [279, 200] width 12 height 12
radio input "true"
click at [342, 366] on label "Undergraduate(s)" at bounding box center [320, 369] width 95 height 19
click at [284, 366] on input "Undergraduate(s)" at bounding box center [279, 365] width 12 height 12
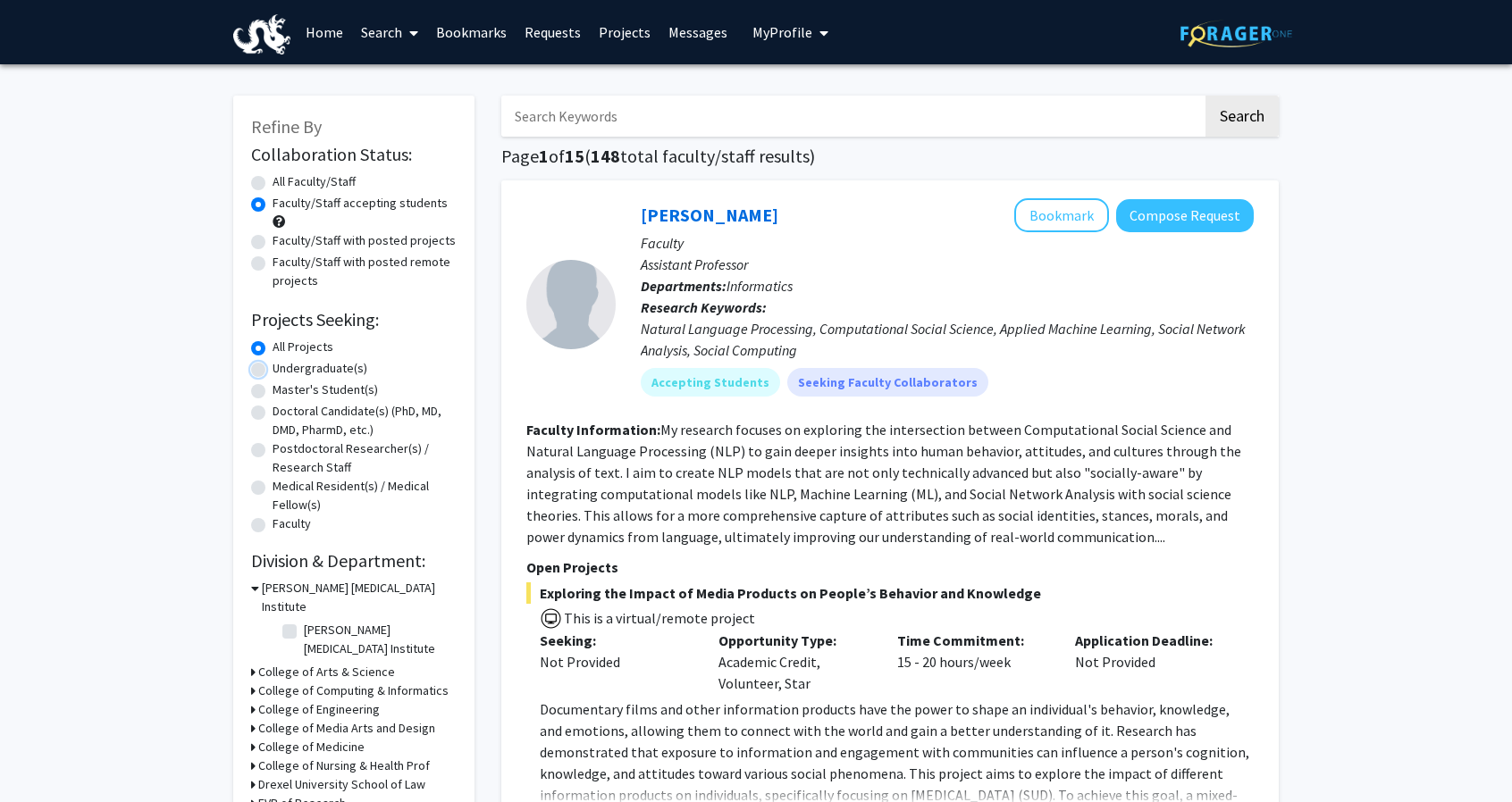
radio input "true"
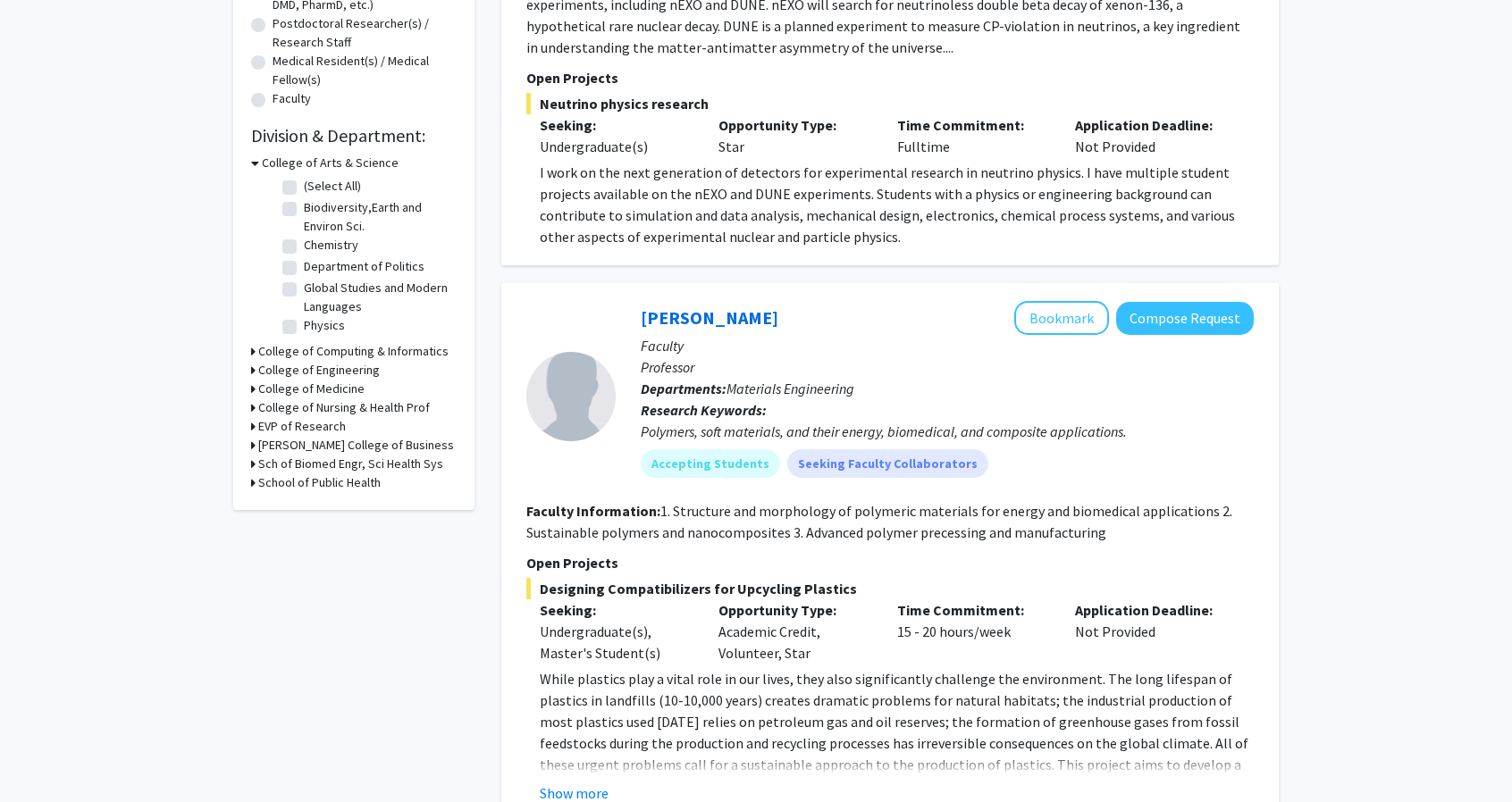
scroll to position [427, 0]
click at [338, 165] on h3 "College of Arts & Science" at bounding box center [330, 162] width 137 height 19
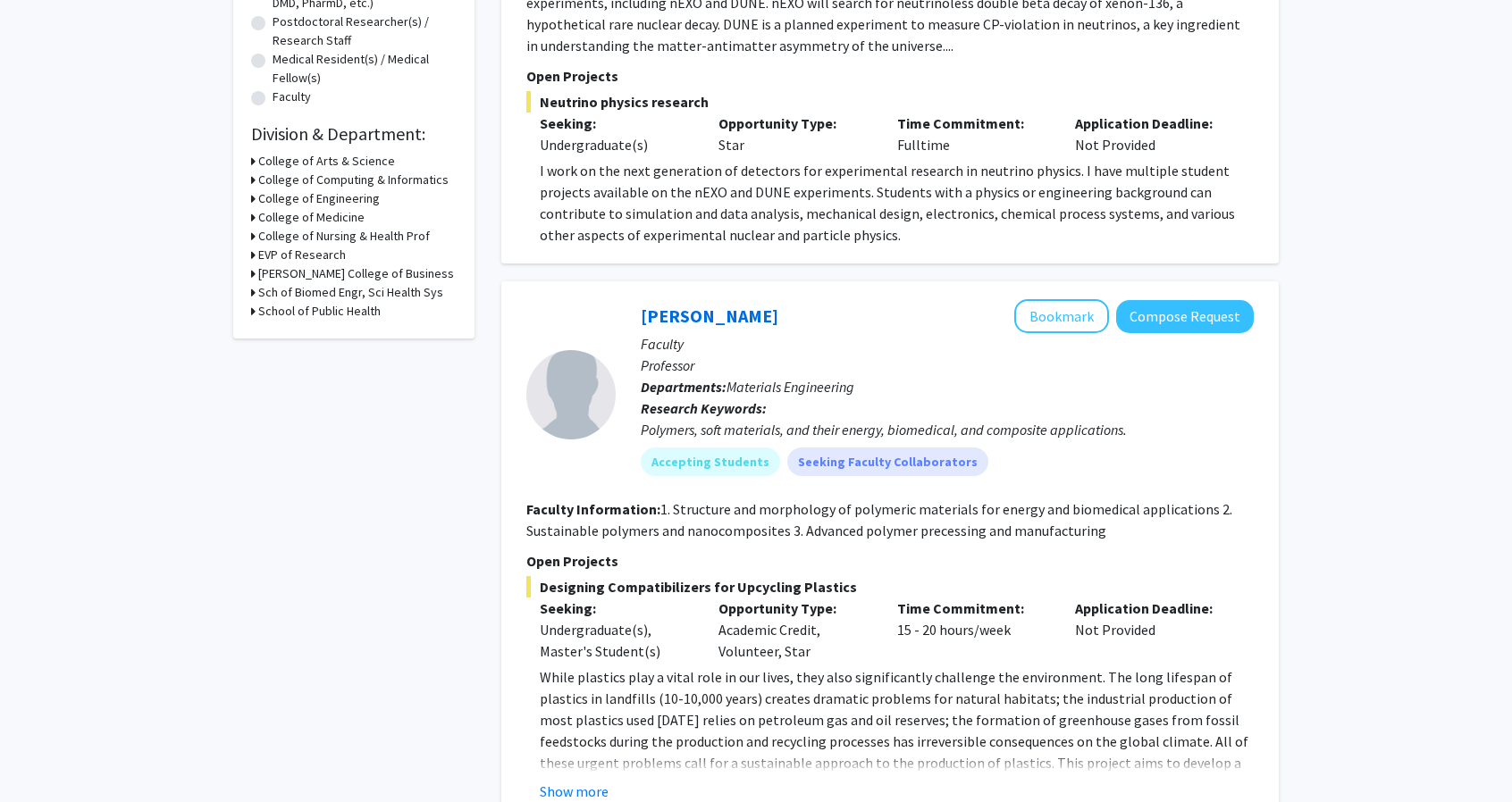
click at [359, 292] on h3 "Sch of Biomed Engr, Sci Health Sys" at bounding box center [350, 292] width 185 height 19
click at [350, 337] on label "School of Biomedical Engineering" at bounding box center [378, 325] width 149 height 37
click at [316, 318] on input "School of Biomedical Engineering" at bounding box center [309, 312] width 12 height 12
checkbox input "true"
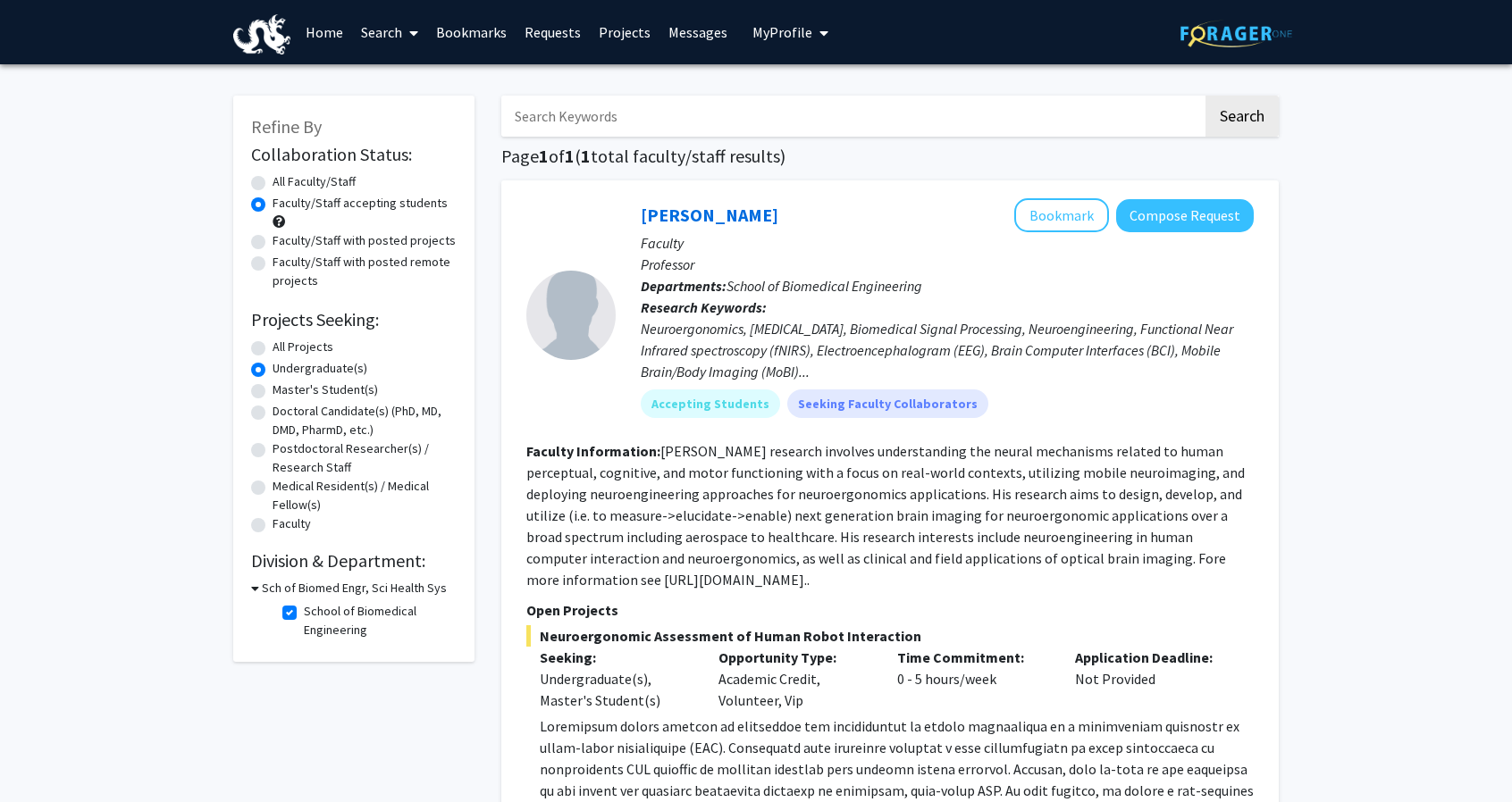
click at [310, 594] on h3 "Sch of Biomed Engr, Sci Health Sys" at bounding box center [354, 589] width 185 height 19
click at [310, 594] on h3 "Sch of Biomed Engr, Sci Health Sys" at bounding box center [350, 589] width 185 height 19
click at [326, 621] on label "School of Biomedical Engineering" at bounding box center [378, 621] width 149 height 37
click at [316, 614] on input "School of Biomedical Engineering" at bounding box center [309, 608] width 12 height 12
checkbox input "false"
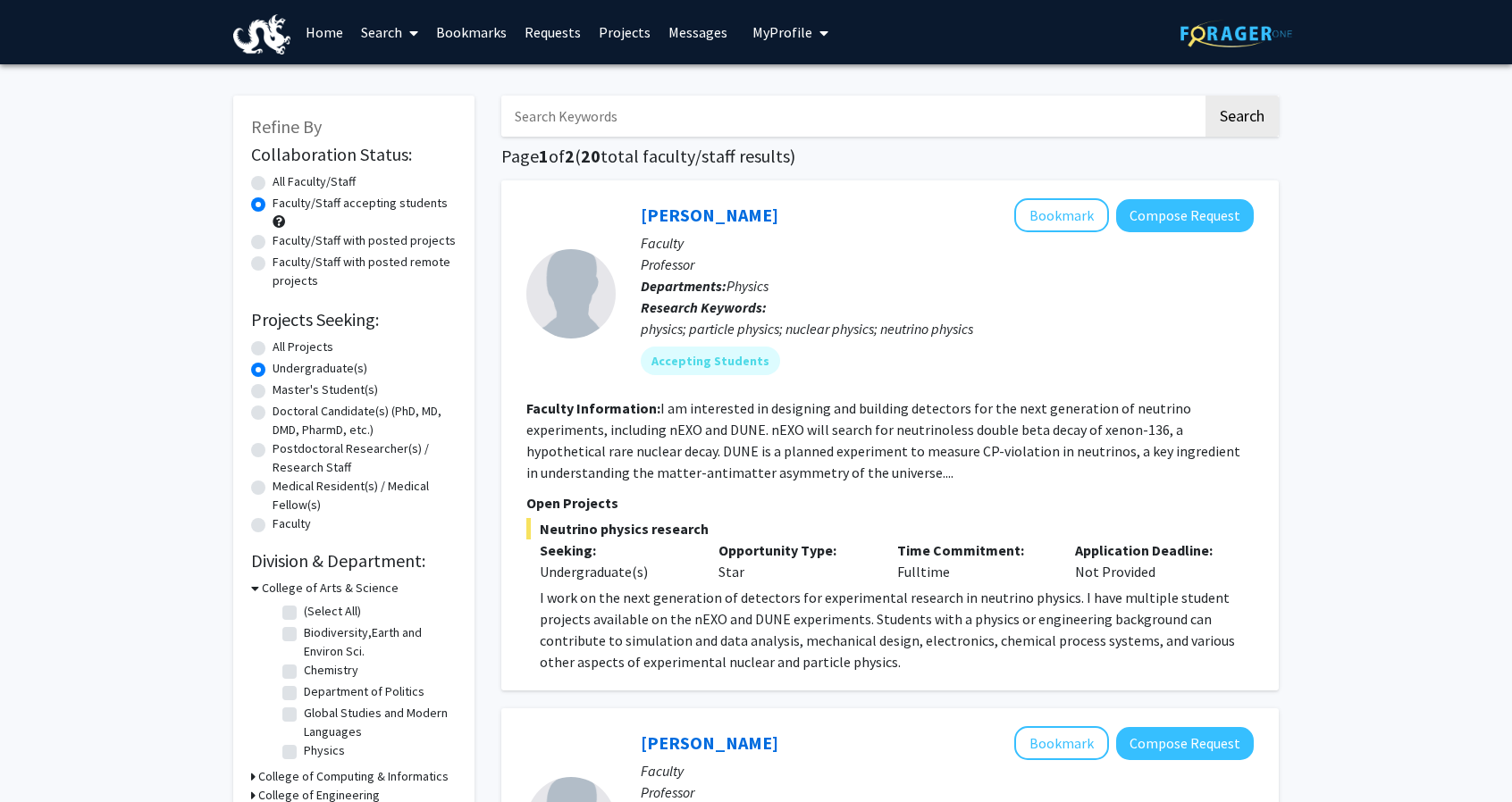
click at [345, 604] on label "(Select All)" at bounding box center [332, 612] width 58 height 19
click at [316, 604] on input "(Select All)" at bounding box center [309, 608] width 12 height 12
checkbox input "true"
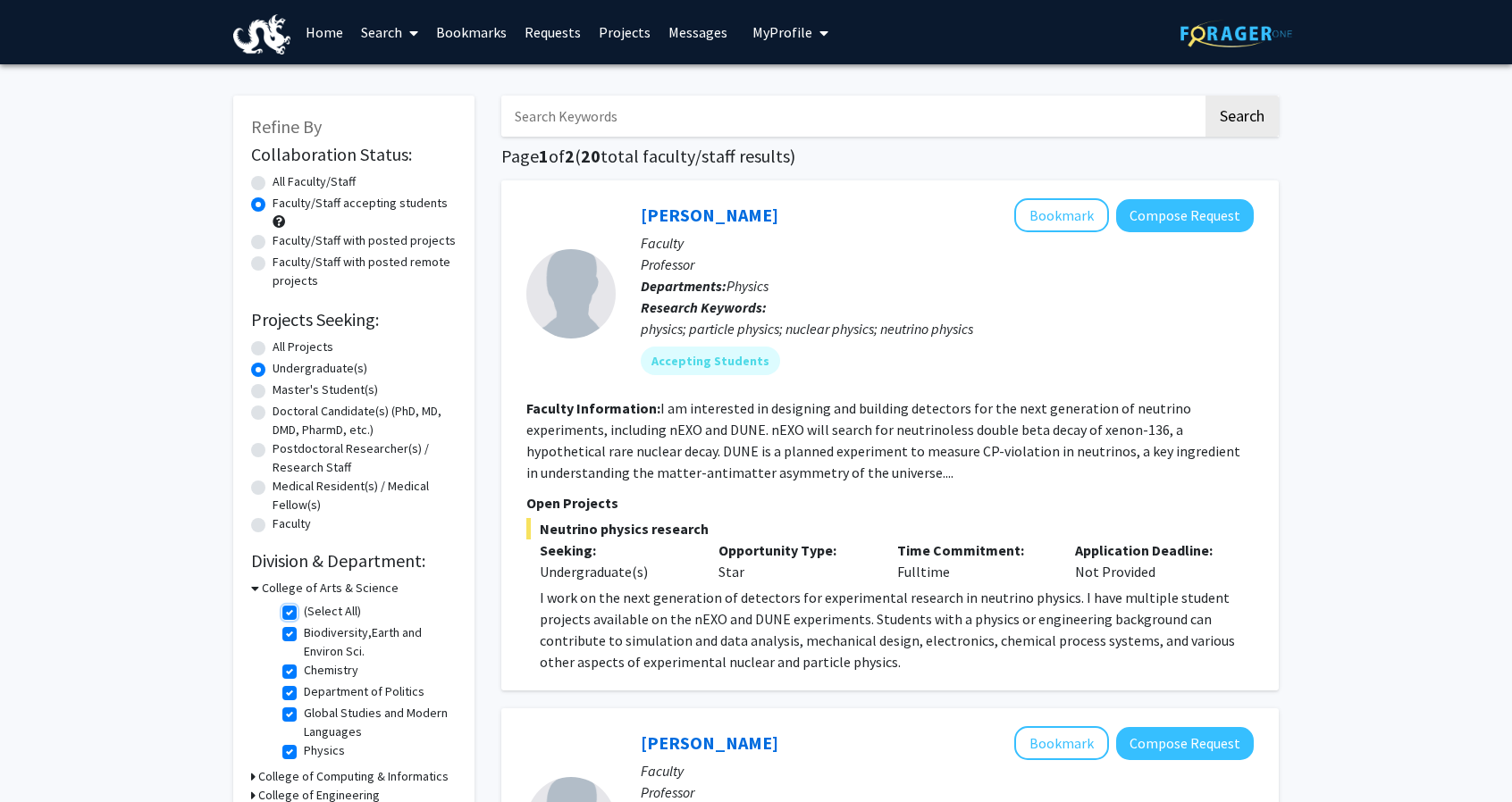
checkbox input "true"
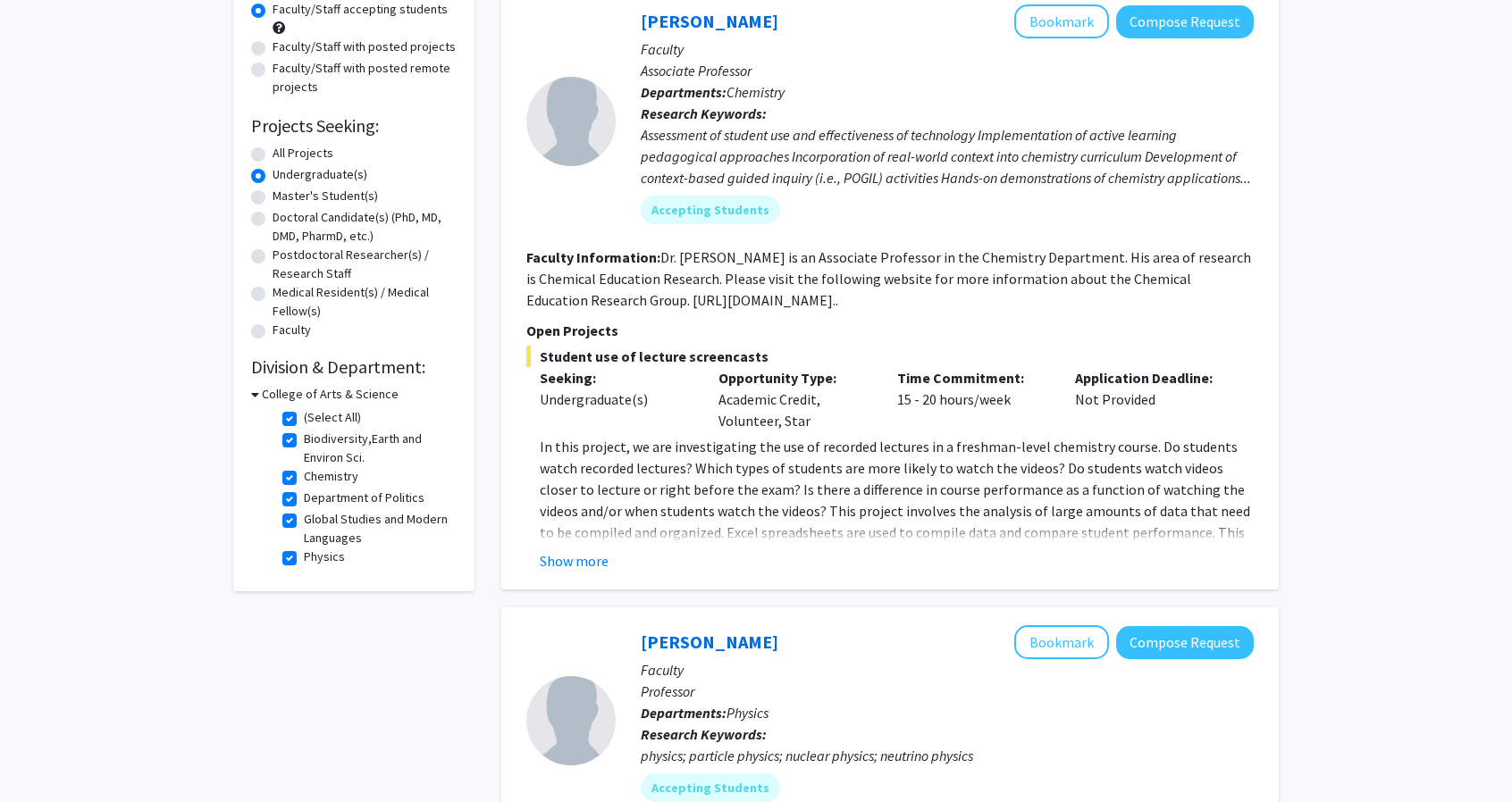
scroll to position [195, 0]
click at [565, 565] on button "Show more" at bounding box center [574, 560] width 69 height 21
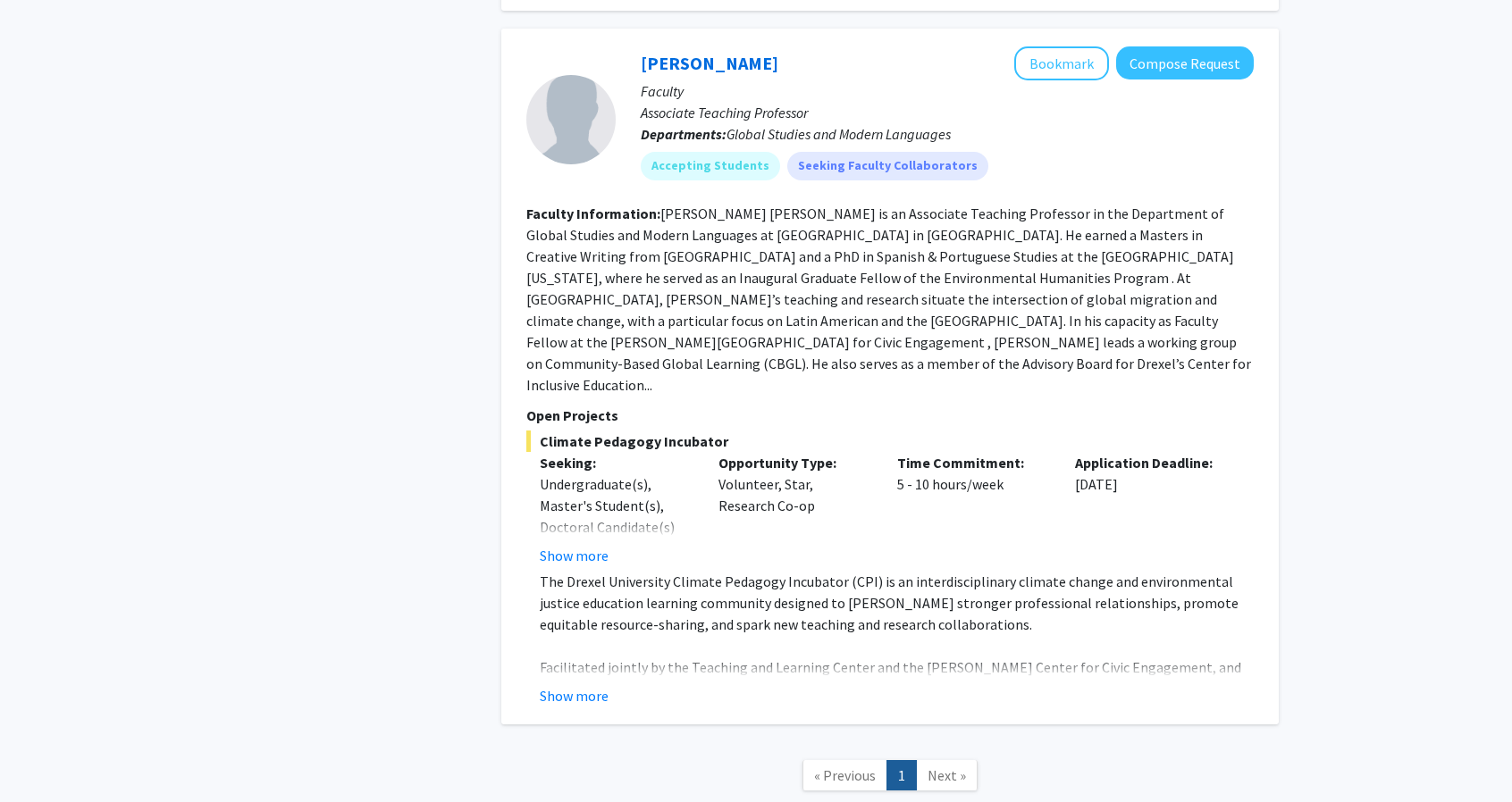
scroll to position [3918, 0]
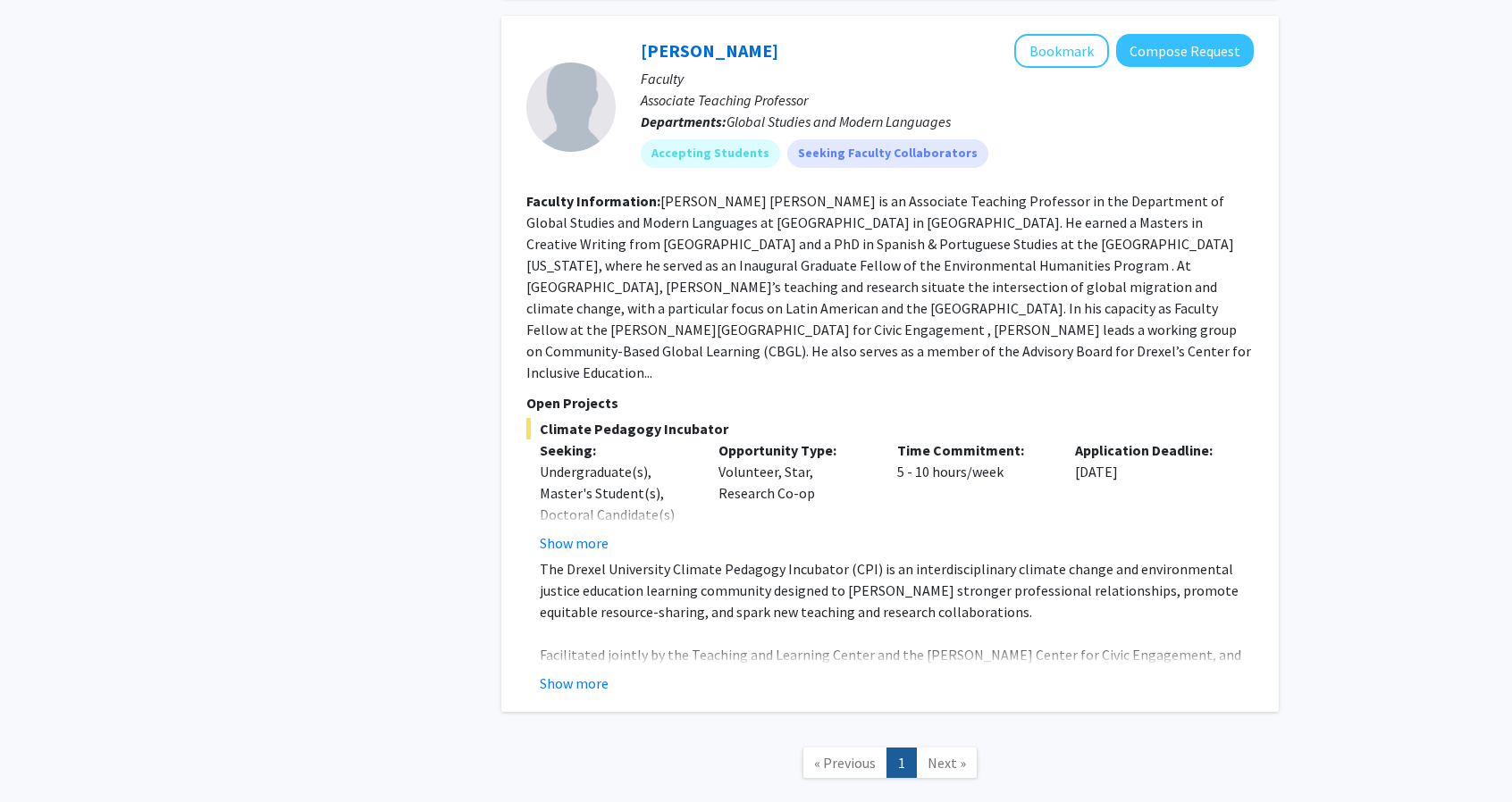
click at [941, 754] on span "Next »" at bounding box center [946, 762] width 38 height 18
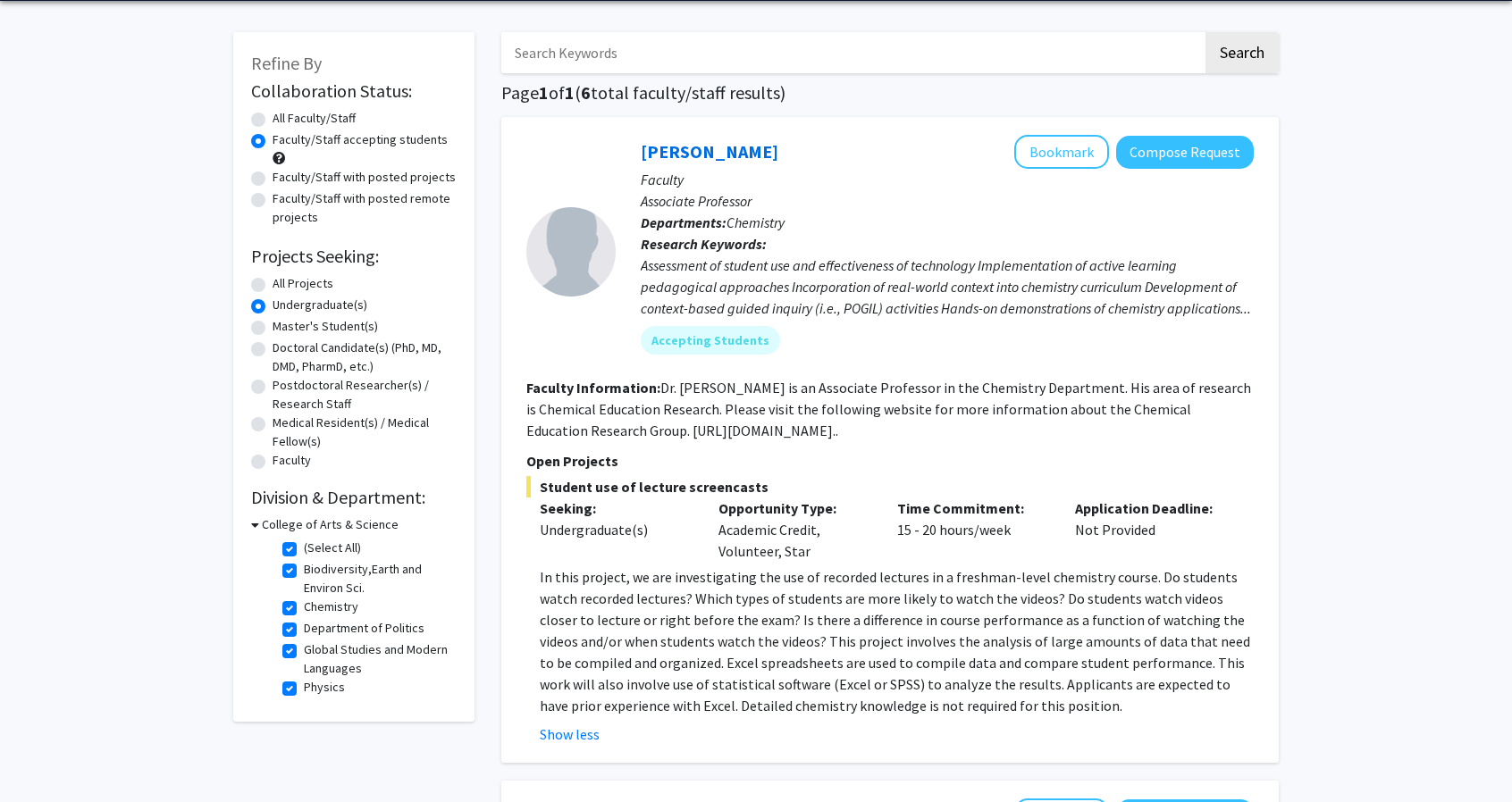
scroll to position [0, 0]
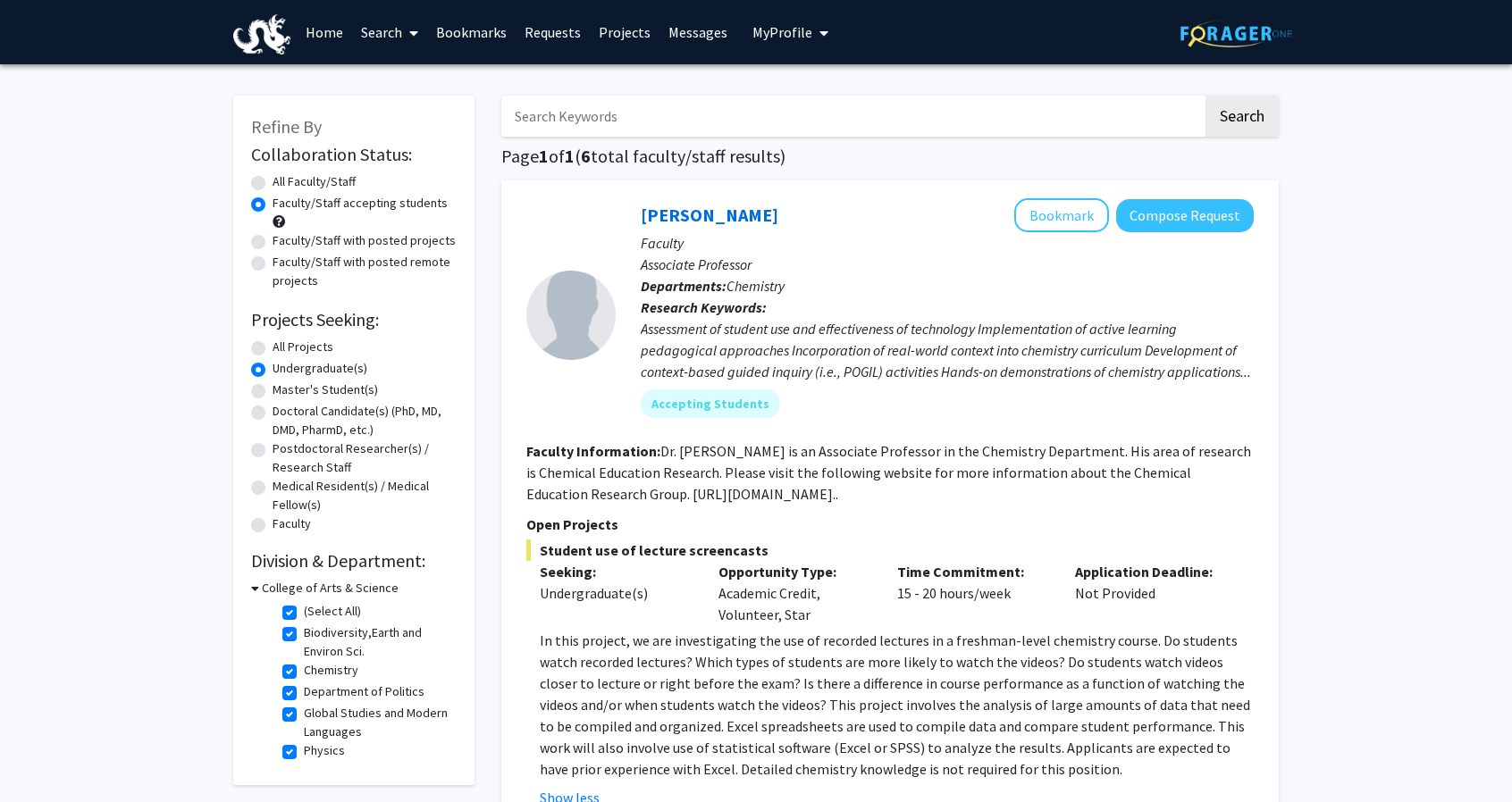
click at [371, 204] on label "Faculty/Staff accepting students" at bounding box center [360, 203] width 176 height 19
click at [284, 204] on input "Faculty/Staff accepting students" at bounding box center [279, 200] width 12 height 12
click at [332, 182] on label "All Faculty/Staff" at bounding box center [314, 182] width 83 height 19
click at [284, 182] on input "All Faculty/Staff" at bounding box center [279, 178] width 12 height 12
radio input "true"
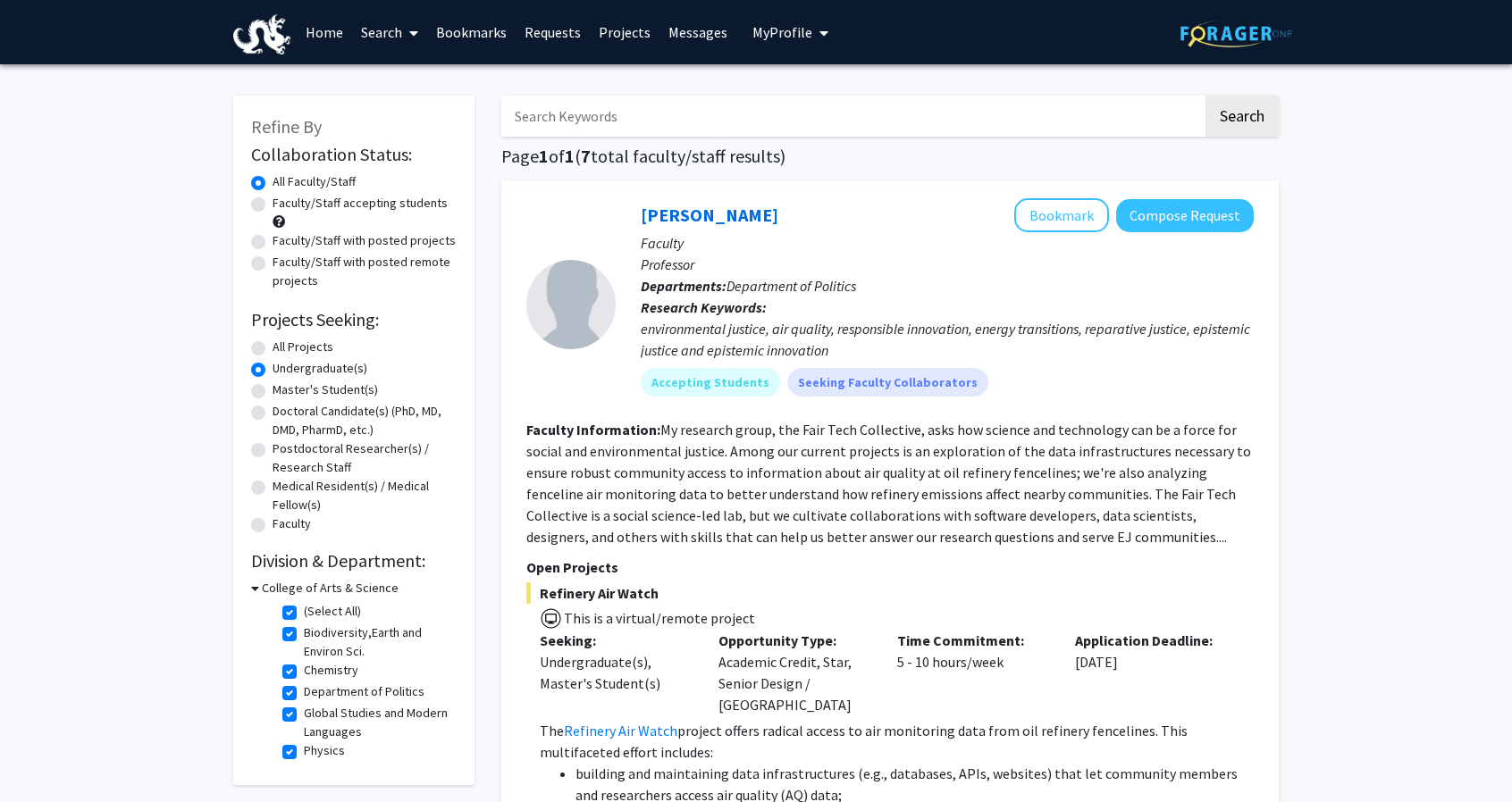
click at [292, 602] on fg-checkbox "(Select All) (Select All)" at bounding box center [367, 613] width 170 height 21
click at [304, 612] on label "(Select All)" at bounding box center [332, 612] width 58 height 19
click at [304, 612] on input "(Select All)" at bounding box center [309, 608] width 12 height 12
checkbox input "false"
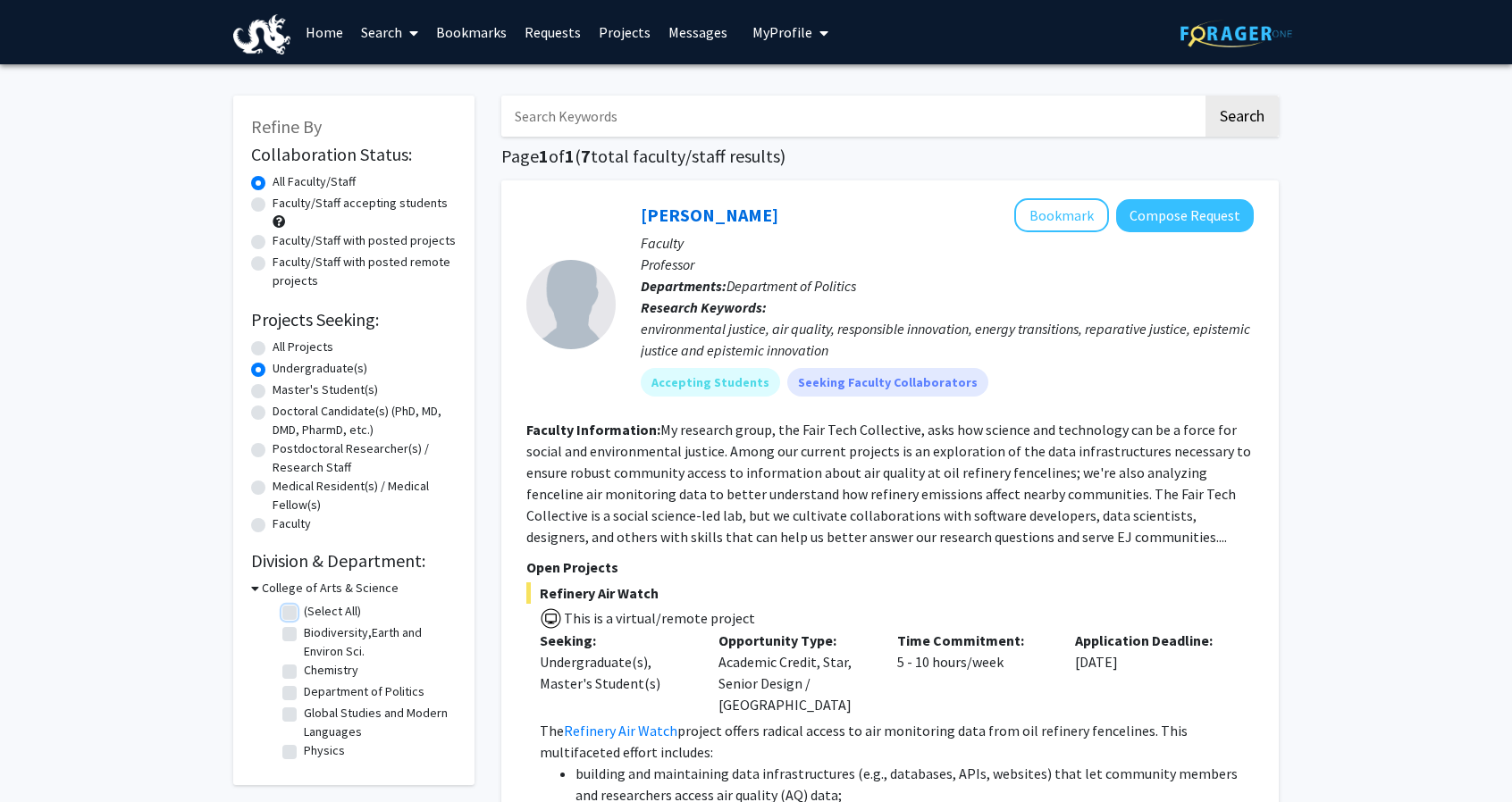
checkbox input "false"
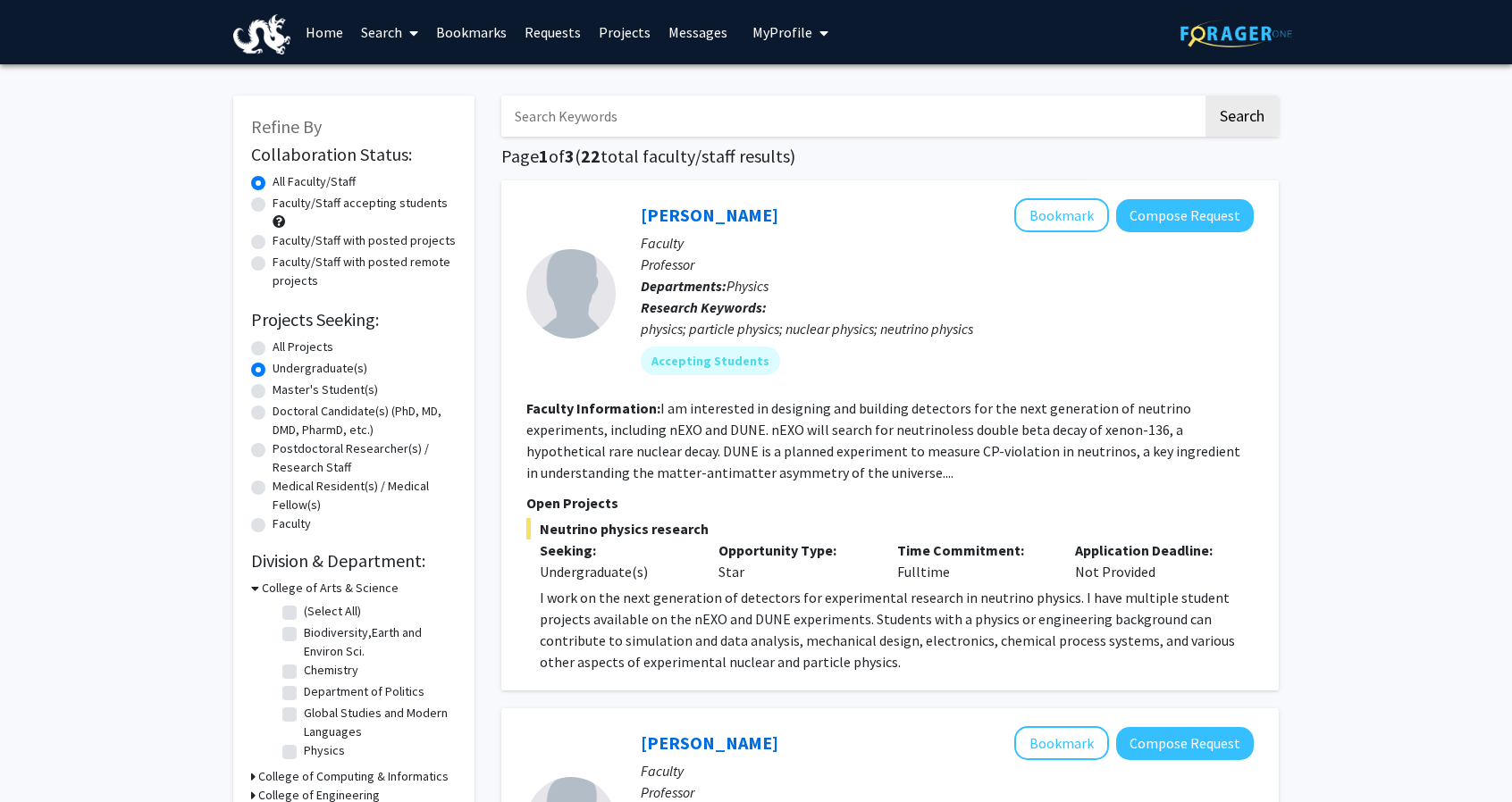
click at [820, 115] on input "Search Keywords" at bounding box center [852, 116] width 701 height 41
click at [616, 26] on link "Projects" at bounding box center [624, 32] width 70 height 62
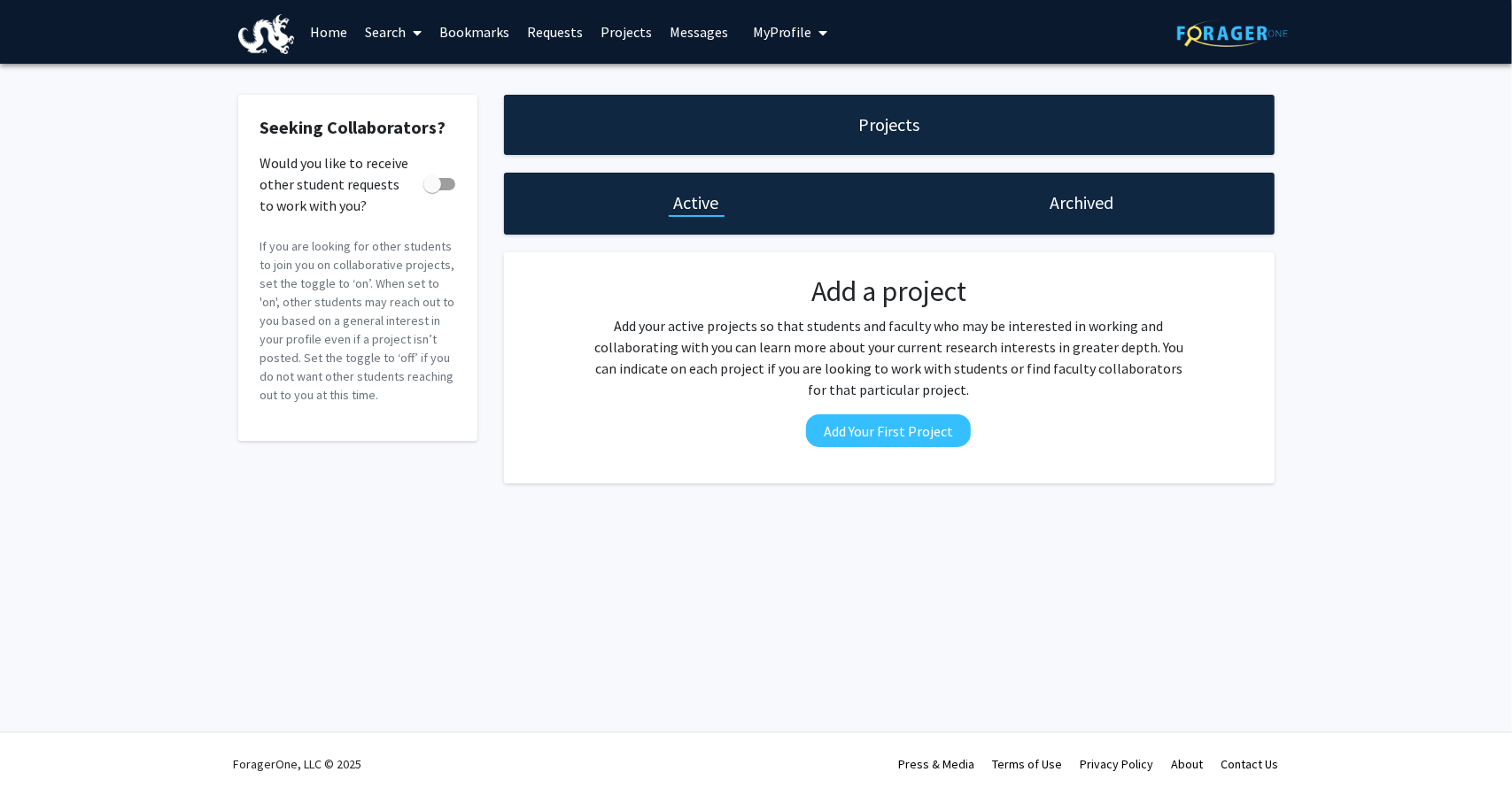
click at [1102, 202] on h1 "Archived" at bounding box center [1080, 202] width 63 height 25
